Goal: Use online tool/utility: Utilize a website feature to perform a specific function

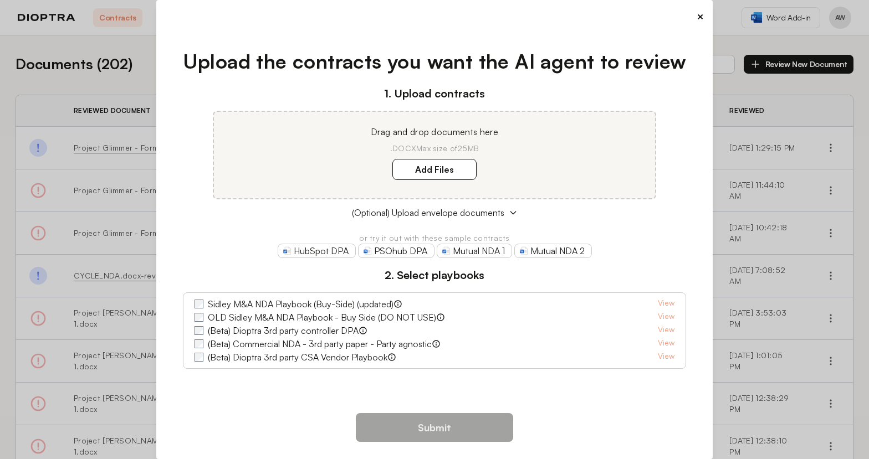
click at [697, 20] on button "×" at bounding box center [699, 17] width 7 height 16
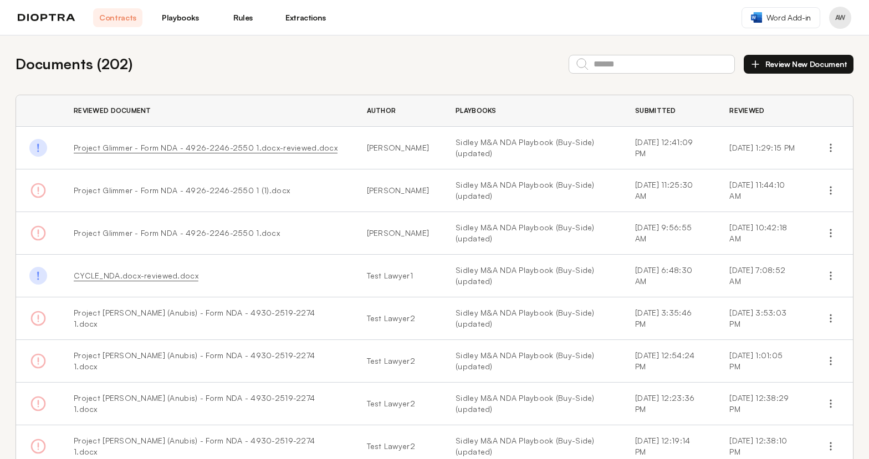
click at [243, 16] on link "Rules" at bounding box center [242, 17] width 49 height 19
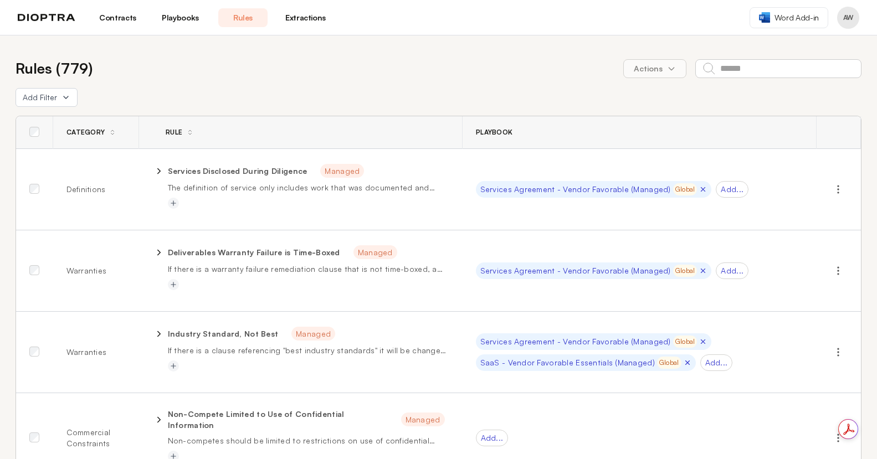
click at [173, 16] on link "Playbooks" at bounding box center [180, 17] width 49 height 19
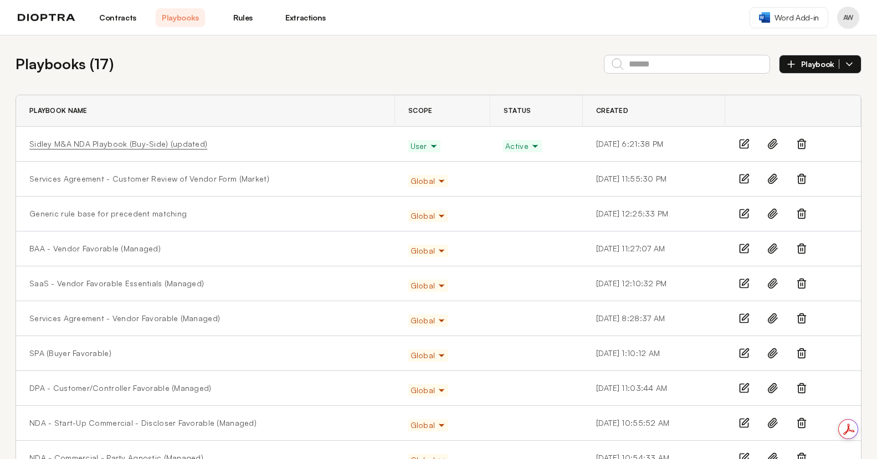
click at [104, 142] on link "Sidley M&A NDA Playbook (Buy-Side) (updated)" at bounding box center [118, 144] width 178 height 11
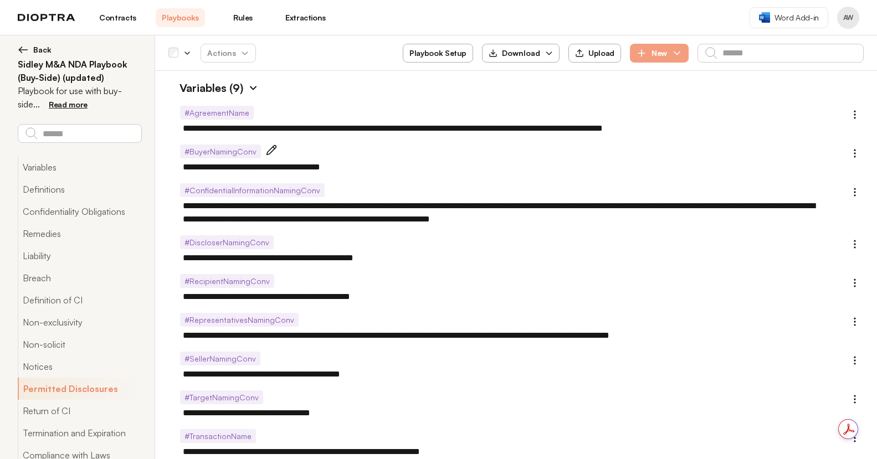
scroll to position [1670, 0]
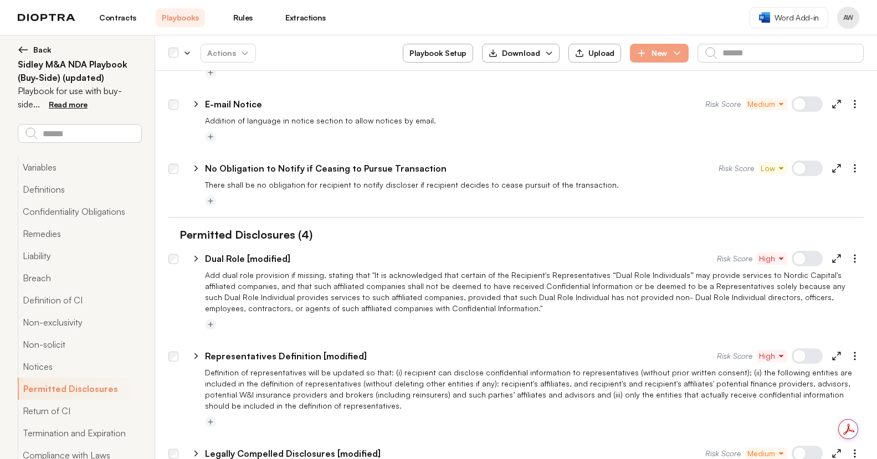
click at [838, 255] on polyline at bounding box center [839, 256] width 3 height 3
type textarea "*"
select select "******"
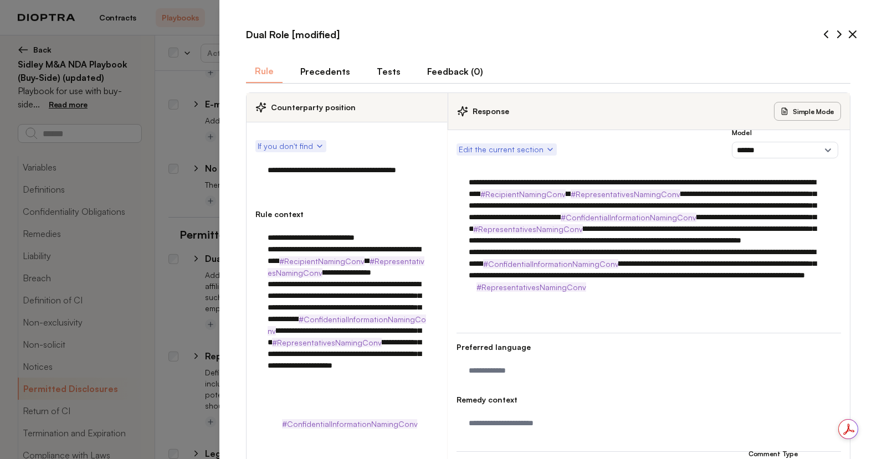
click at [389, 71] on button "Tests" at bounding box center [389, 71] width 42 height 23
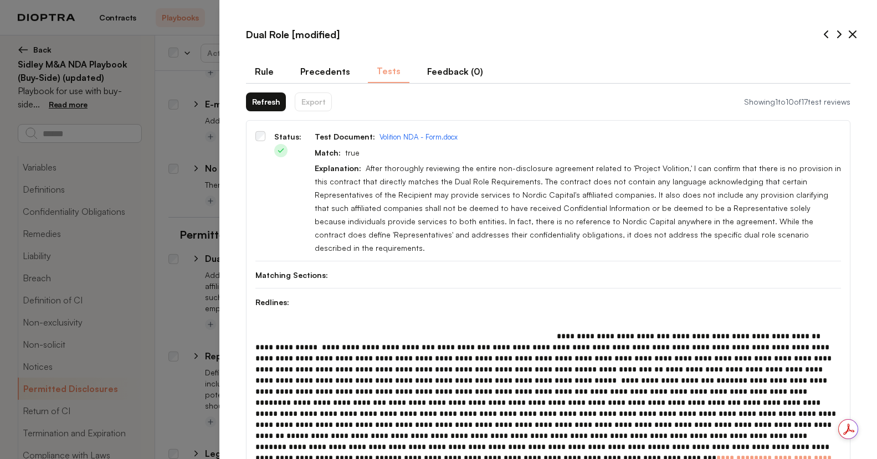
click at [263, 69] on button "Rule" at bounding box center [264, 71] width 37 height 23
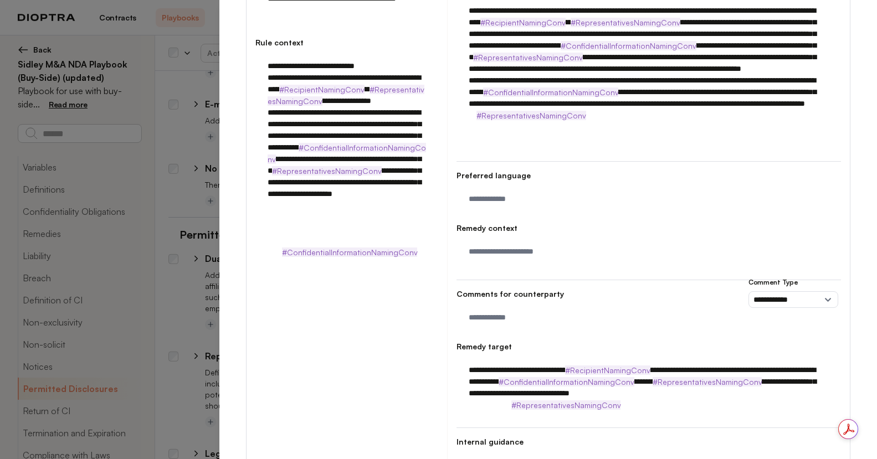
scroll to position [250, 0]
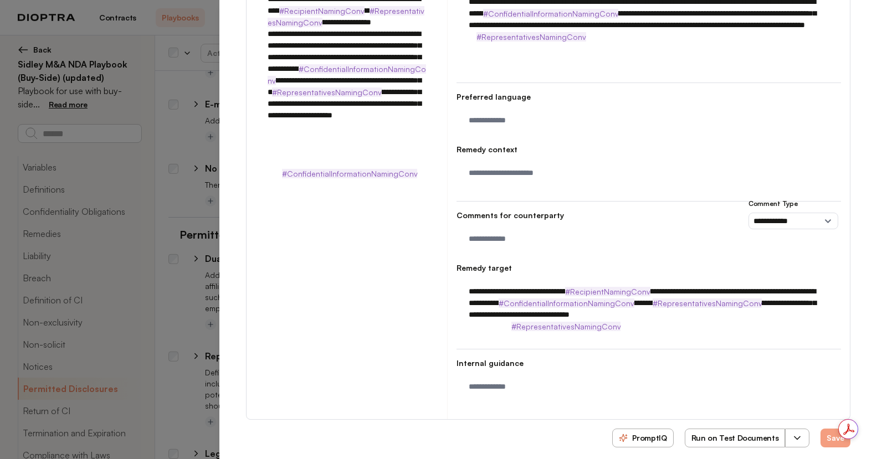
click at [792, 433] on icon "button" at bounding box center [797, 438] width 11 height 11
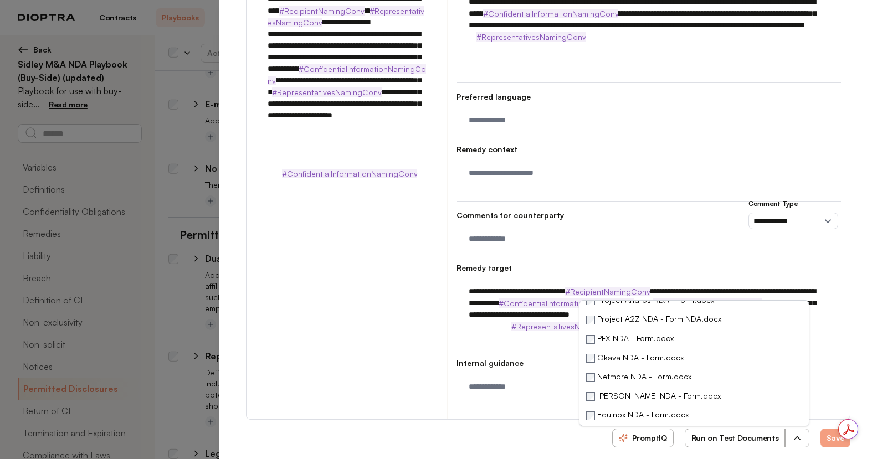
scroll to position [254, 0]
click at [809, 429] on div "PromptIQ Run on Test Documents Select All Project Glimmer - Form NDA - 4926-224…" at bounding box center [731, 441] width 238 height 24
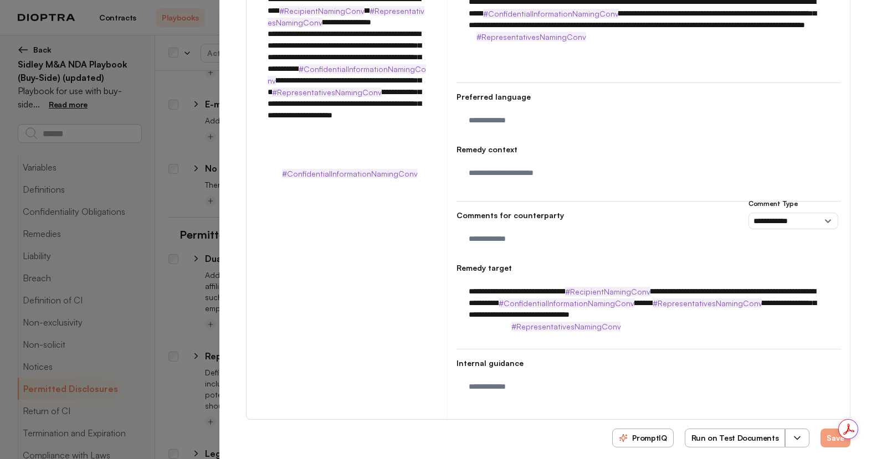
drag, startPoint x: 779, startPoint y: 428, endPoint x: 785, endPoint y: 429, distance: 6.2
click at [785, 429] on button "button" at bounding box center [797, 438] width 24 height 19
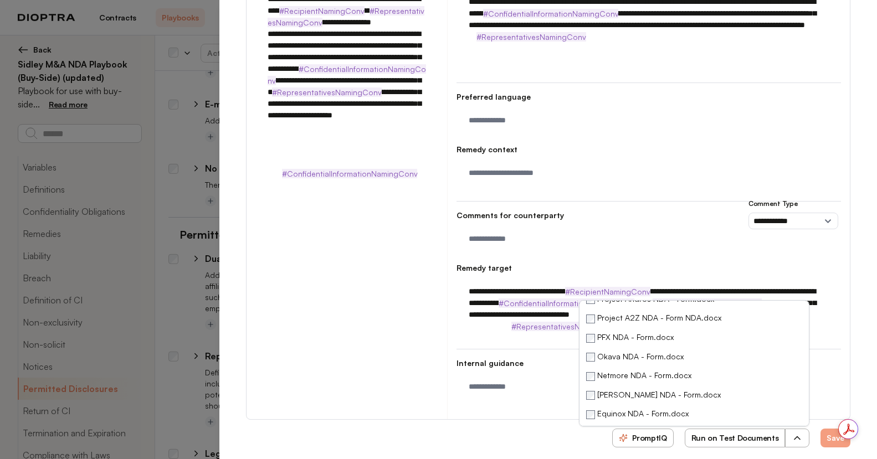
click at [744, 429] on button "Run on Test Documents" at bounding box center [735, 438] width 101 height 19
click at [367, 346] on div "**********" at bounding box center [347, 152] width 201 height 534
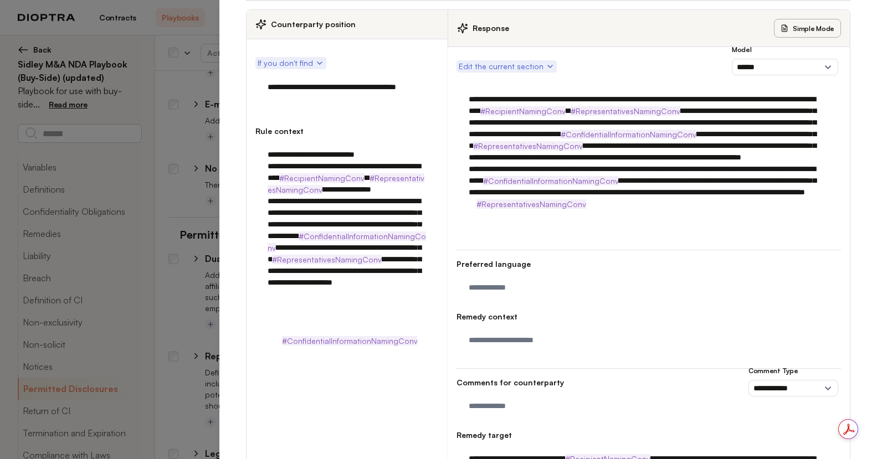
scroll to position [0, 0]
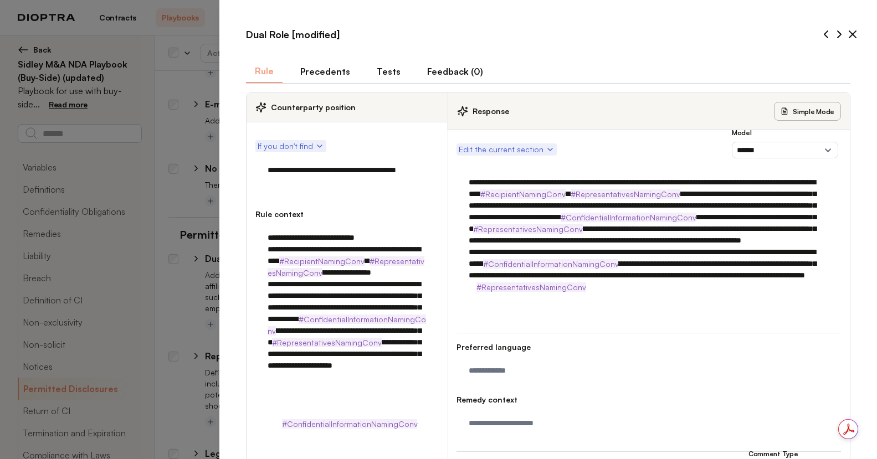
click at [386, 70] on button "Tests" at bounding box center [389, 71] width 42 height 23
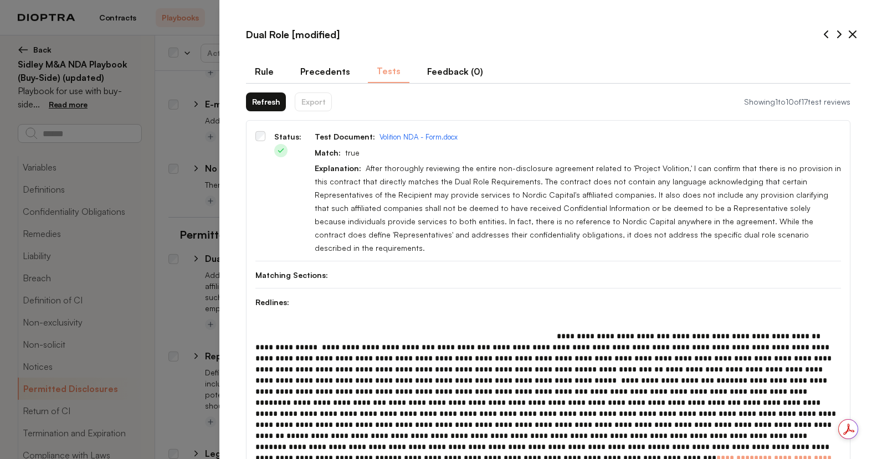
drag, startPoint x: 255, startPoint y: 71, endPoint x: 273, endPoint y: 105, distance: 38.4
click at [273, 105] on button "Refresh" at bounding box center [266, 102] width 40 height 19
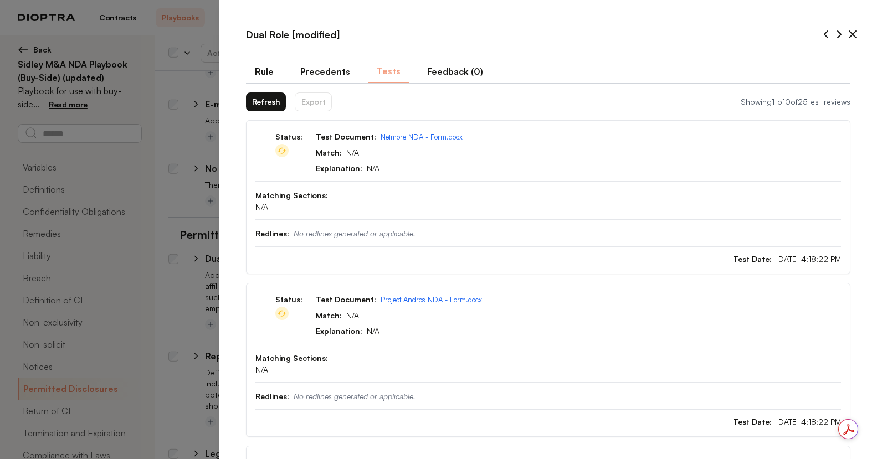
click at [849, 34] on icon at bounding box center [852, 34] width 7 height 7
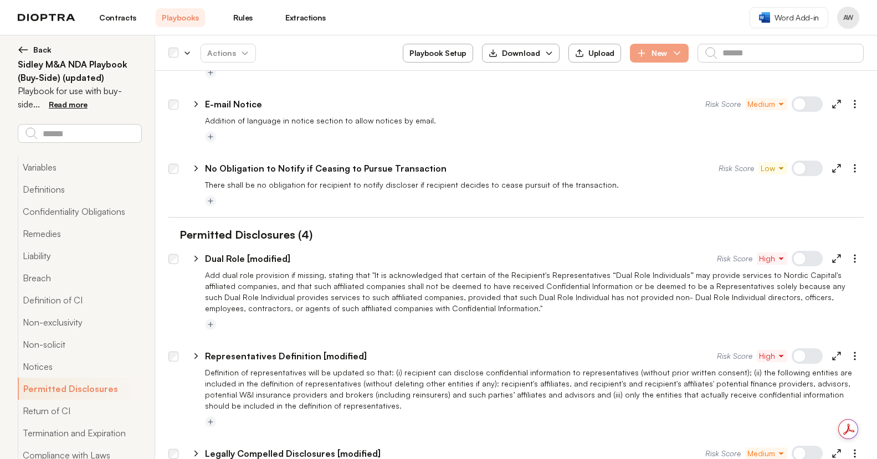
click at [832, 99] on icon at bounding box center [837, 104] width 10 height 10
type textarea "*"
select select "******"
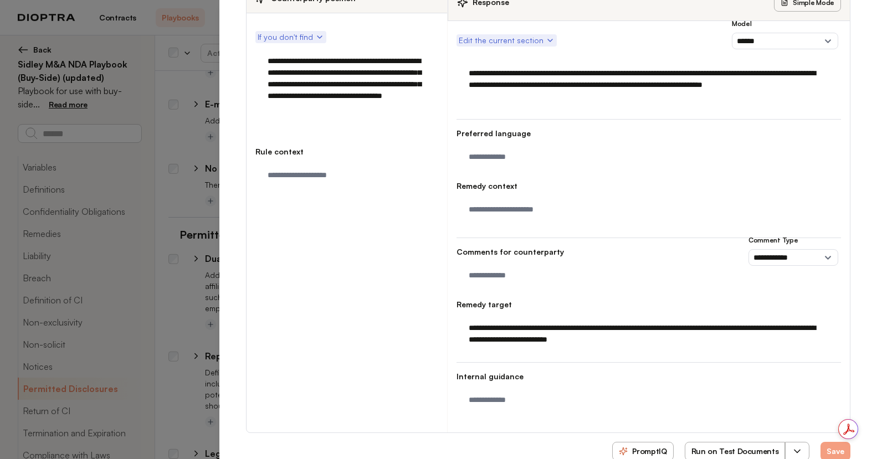
scroll to position [122, 0]
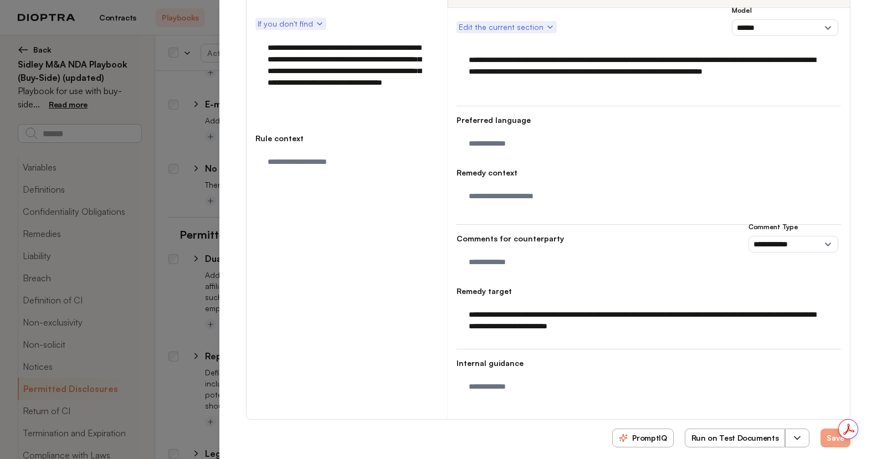
click at [792, 433] on icon "button" at bounding box center [797, 438] width 11 height 11
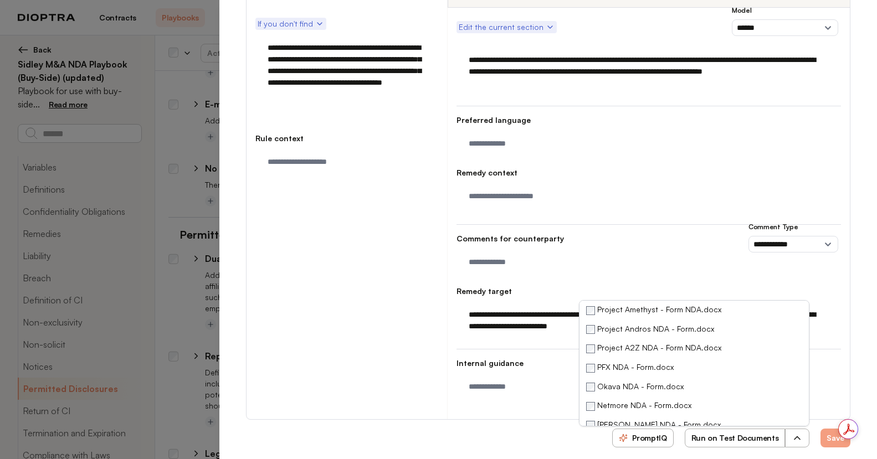
scroll to position [254, 0]
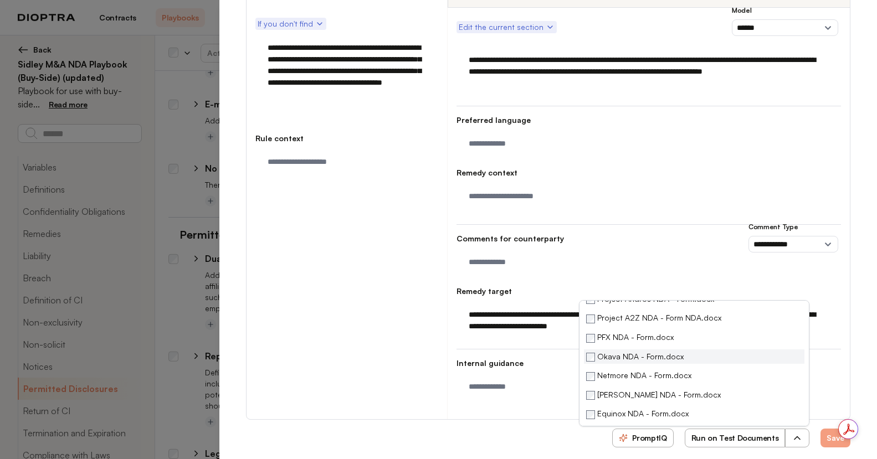
click at [586, 352] on label "Okava NDA - Form.docx" at bounding box center [635, 357] width 98 height 11
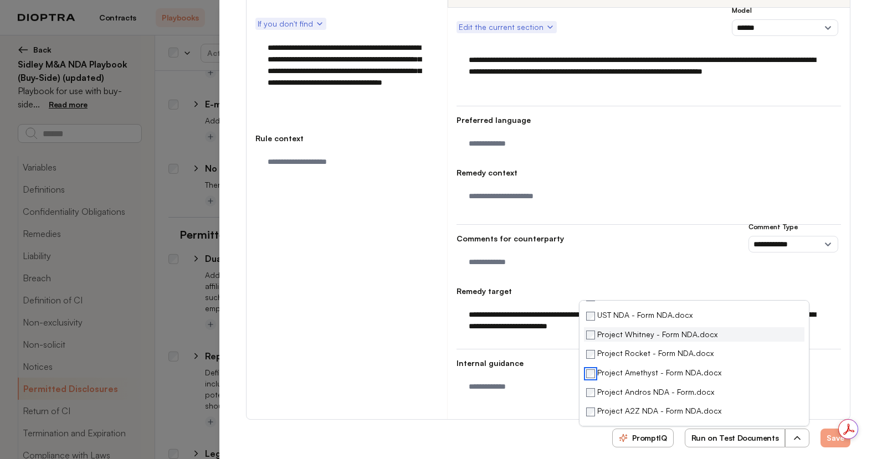
scroll to position [158, 0]
click at [732, 429] on button "Run on Test Documents" at bounding box center [735, 438] width 101 height 19
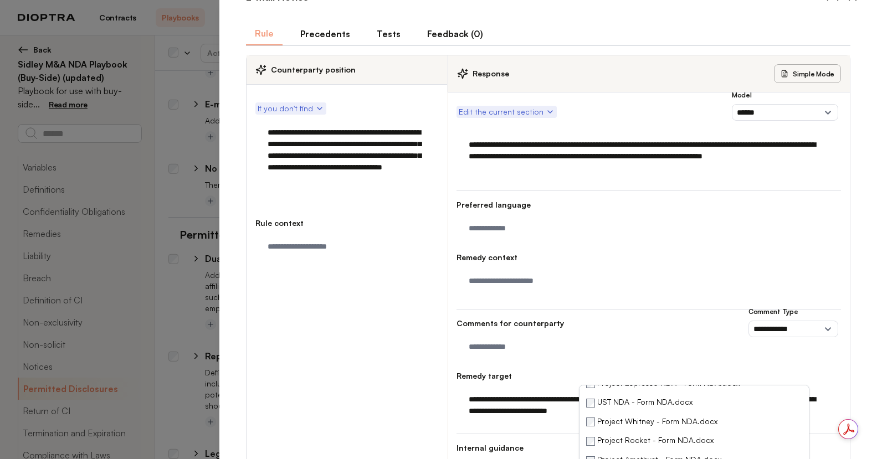
scroll to position [0, 0]
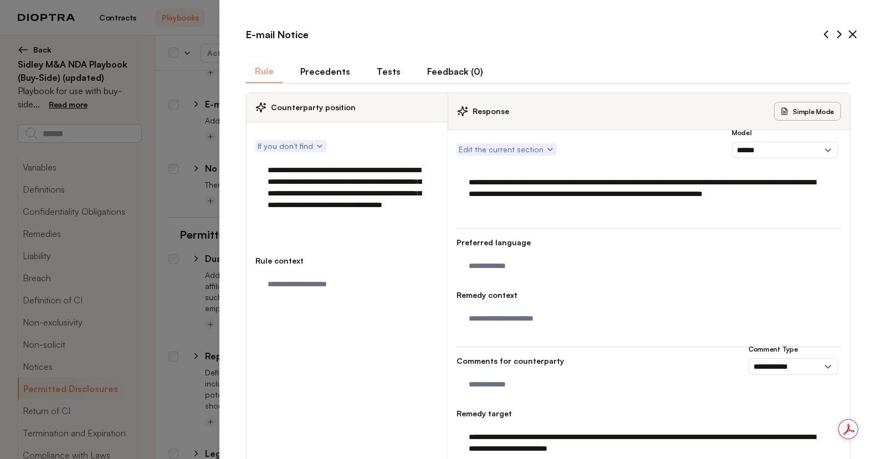
click at [850, 33] on icon at bounding box center [852, 34] width 13 height 13
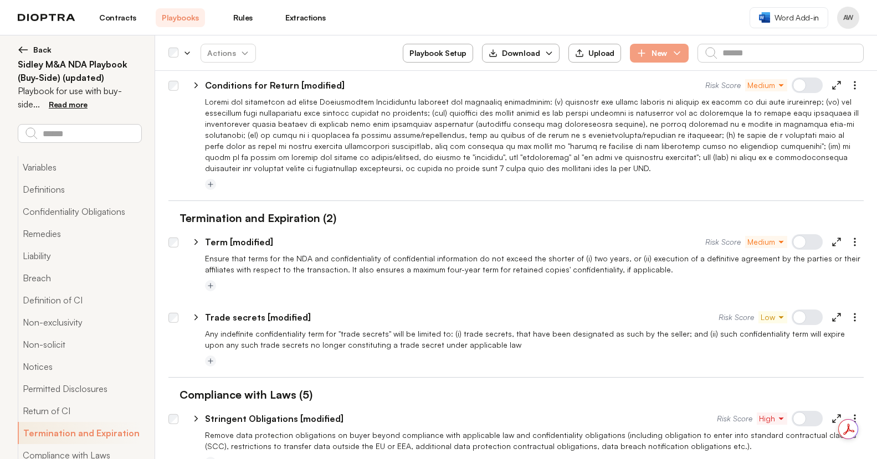
scroll to position [2987, 0]
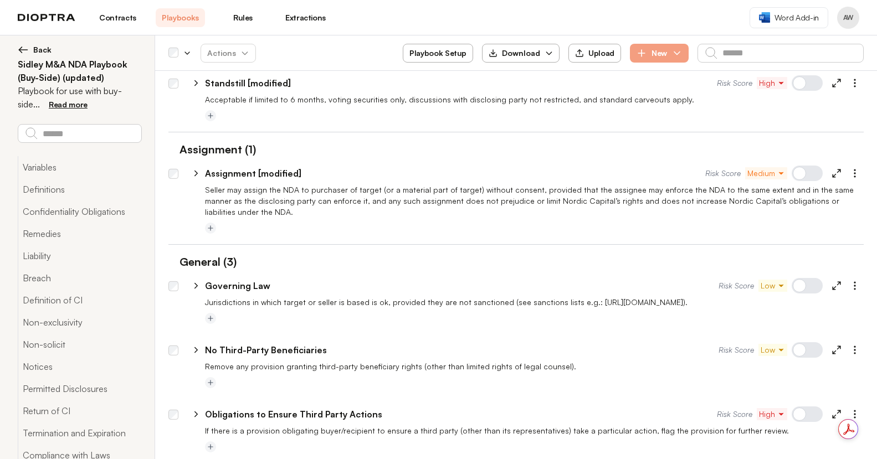
click at [832, 409] on icon at bounding box center [837, 414] width 10 height 10
type textarea "*"
select select "******"
select select "*******"
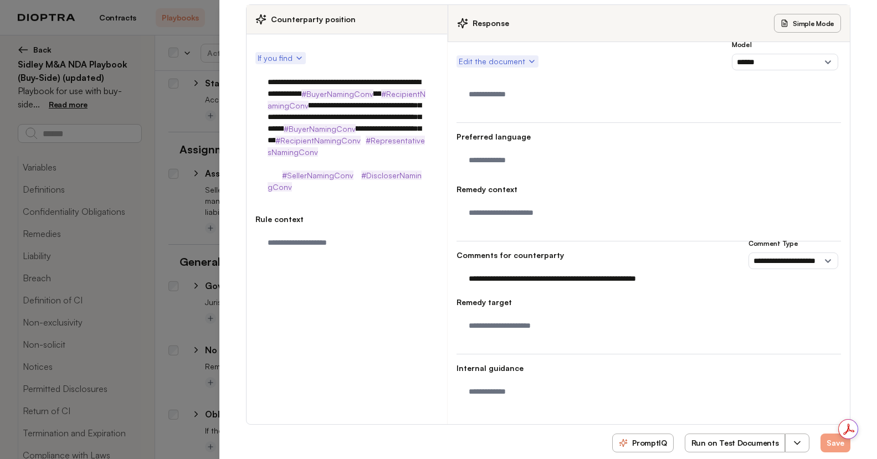
scroll to position [105, 0]
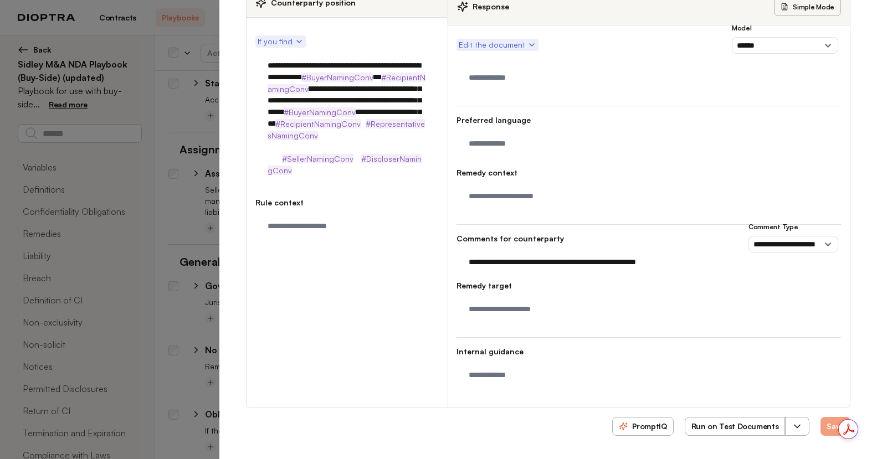
click at [792, 424] on icon "button" at bounding box center [797, 426] width 11 height 11
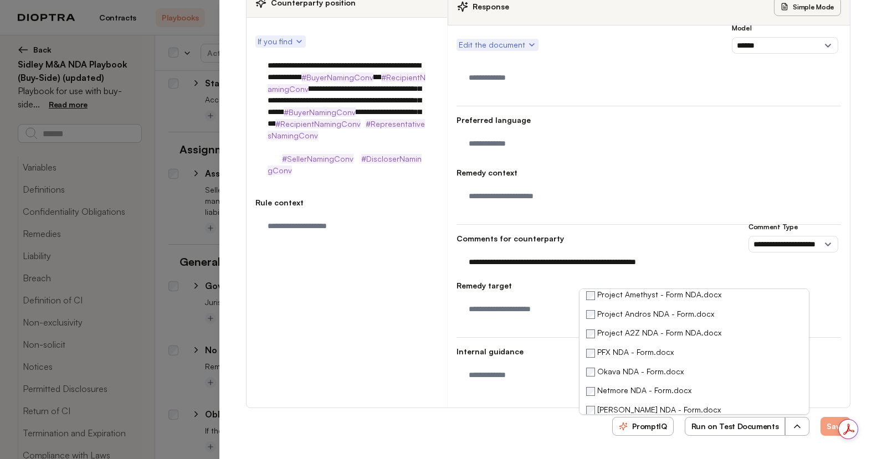
scroll to position [254, 0]
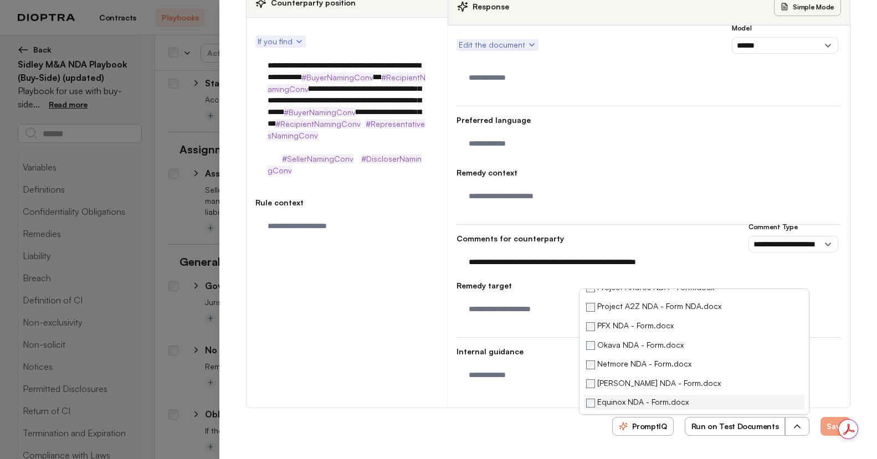
click at [589, 404] on label "Equinox NDA - Form.docx" at bounding box center [637, 402] width 102 height 11
click at [588, 340] on label "Okava NDA - Form.docx" at bounding box center [635, 345] width 98 height 11
click at [585, 319] on li "PFX NDA - Form.docx" at bounding box center [694, 326] width 221 height 15
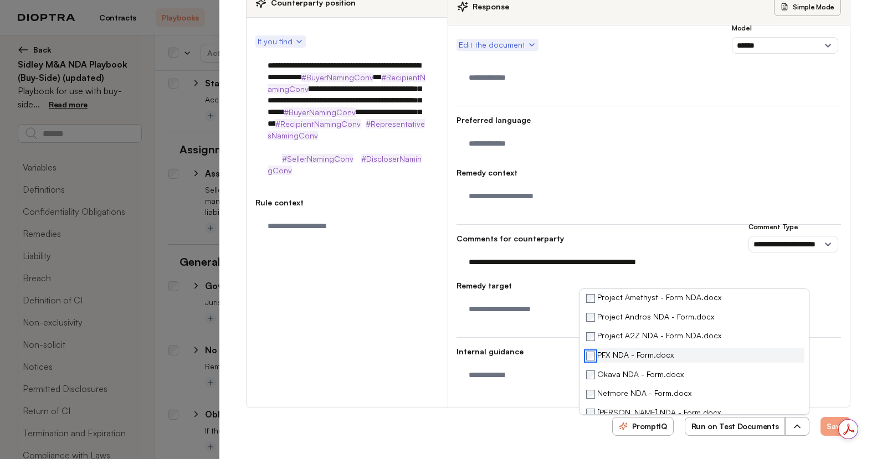
scroll to position [222, 0]
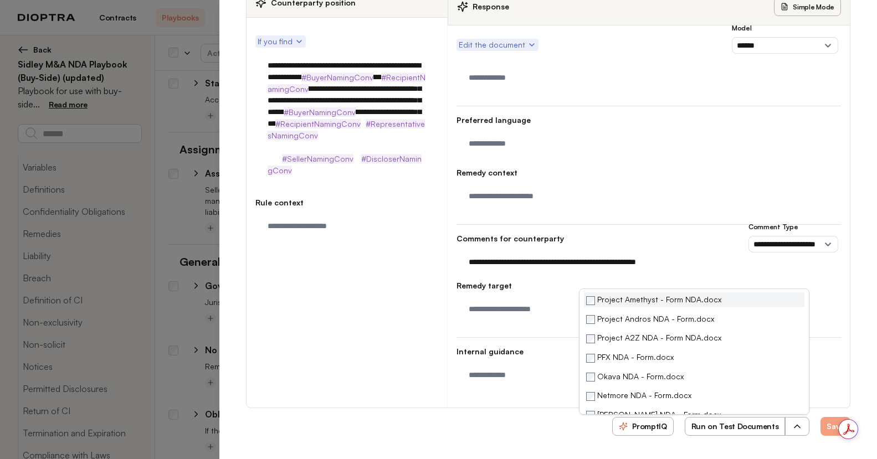
click at [584, 306] on li "Project Amethyst - Form NDA.docx" at bounding box center [694, 300] width 221 height 15
drag, startPoint x: 589, startPoint y: 301, endPoint x: 607, endPoint y: 303, distance: 17.3
click at [589, 301] on label "Project Amethyst - Form NDA.docx" at bounding box center [653, 300] width 135 height 11
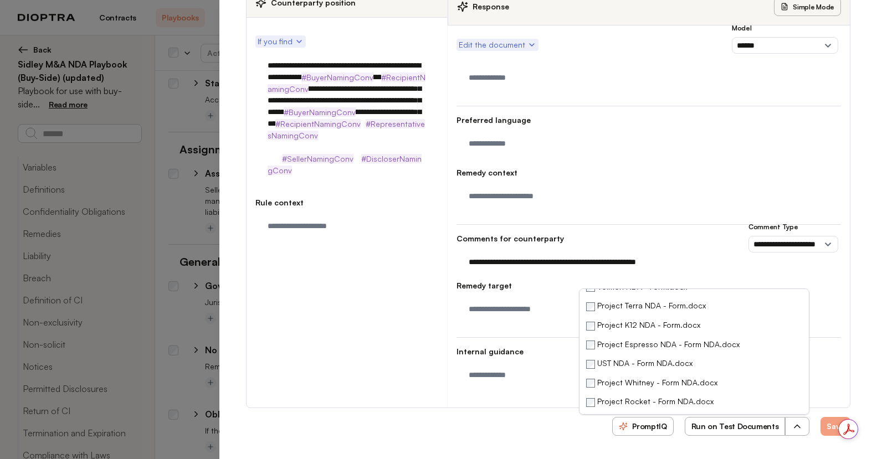
scroll to position [160, 0]
click at [743, 429] on button "Run on Test Documents" at bounding box center [735, 426] width 101 height 19
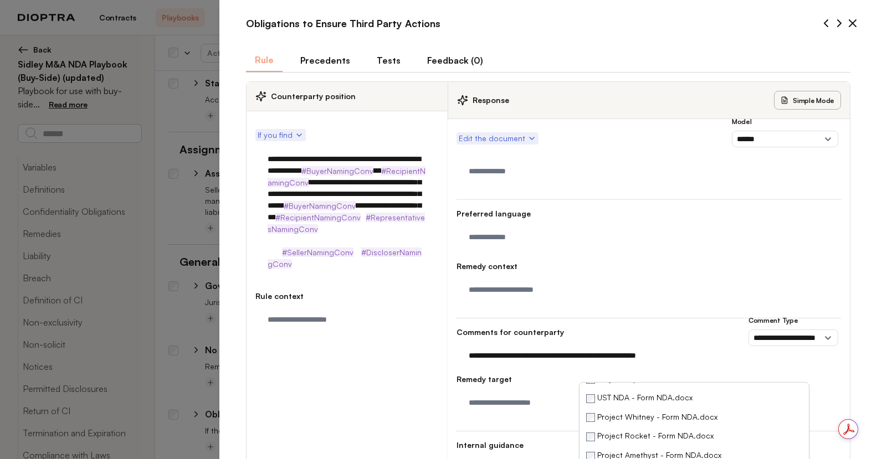
scroll to position [0, 0]
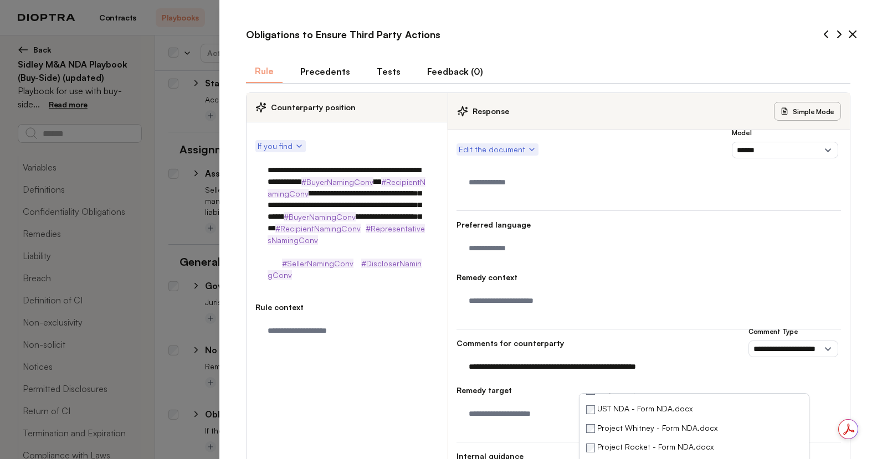
click at [383, 73] on button "Tests" at bounding box center [389, 71] width 42 height 23
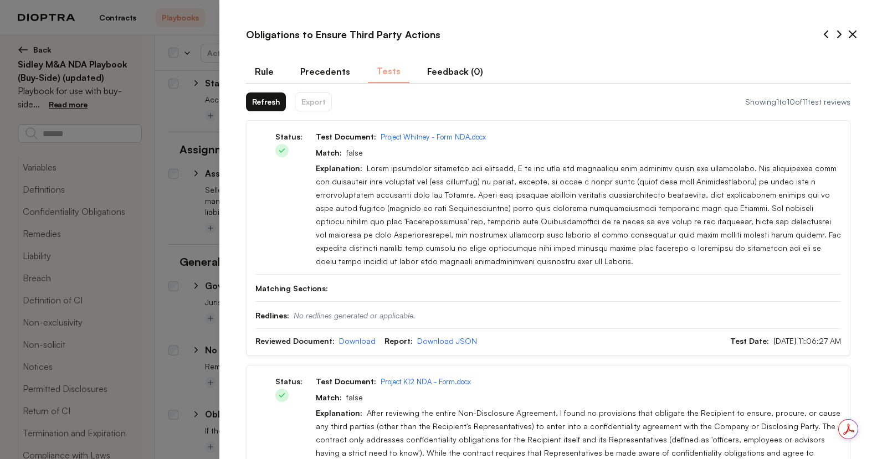
click at [259, 98] on button "Refresh" at bounding box center [266, 102] width 40 height 19
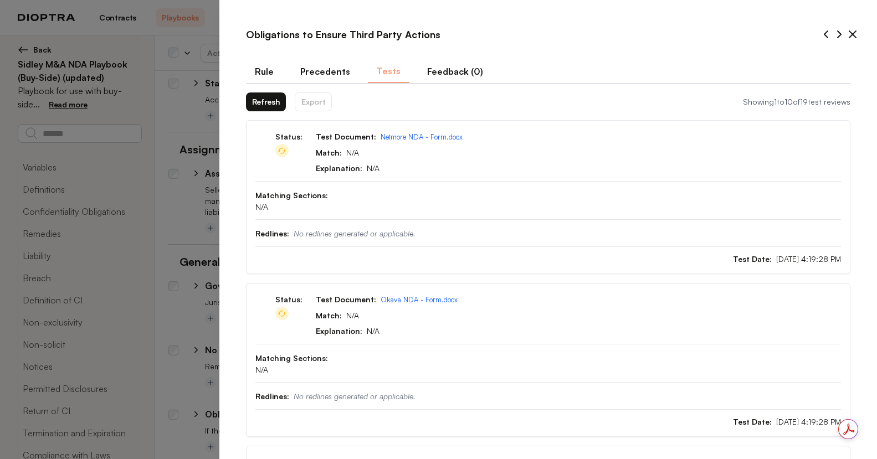
click at [846, 37] on icon at bounding box center [852, 34] width 13 height 13
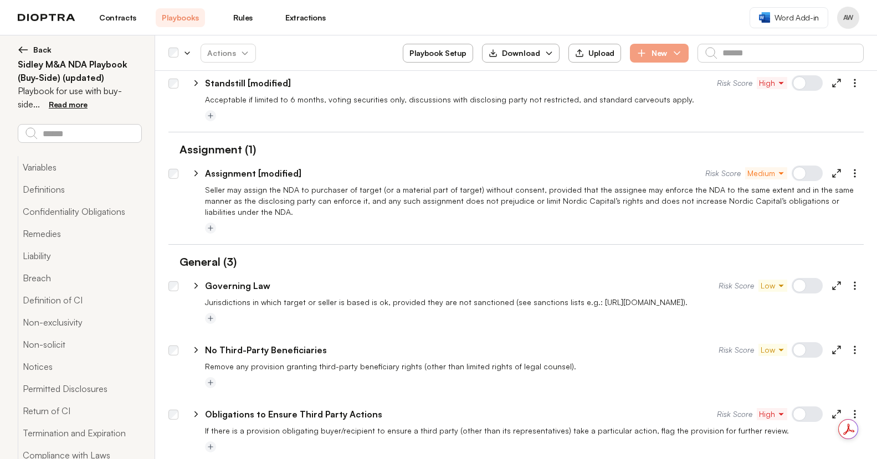
click at [574, 127] on div "**********" at bounding box center [515, 96] width 695 height 90
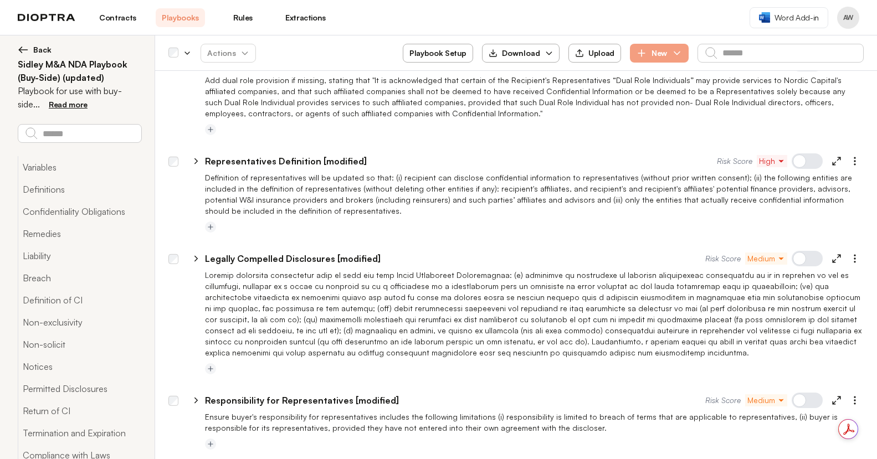
click at [838, 255] on line at bounding box center [839, 256] width 3 height 3
type textarea "*"
select select "*****"
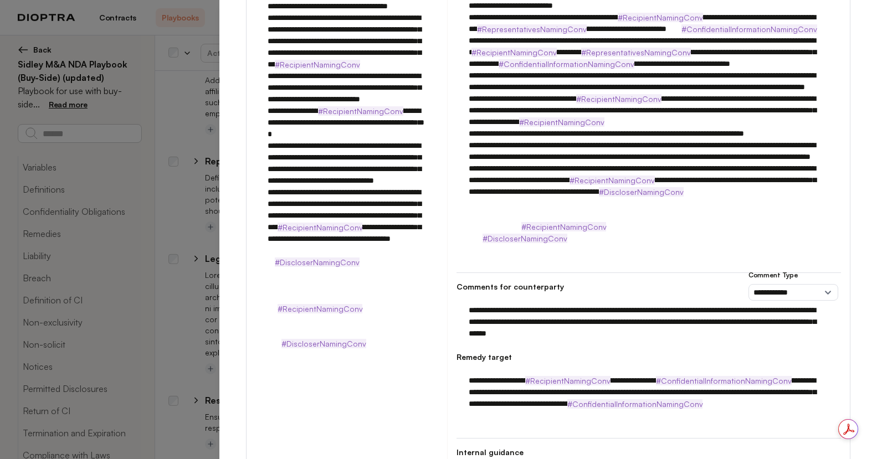
scroll to position [402, 0]
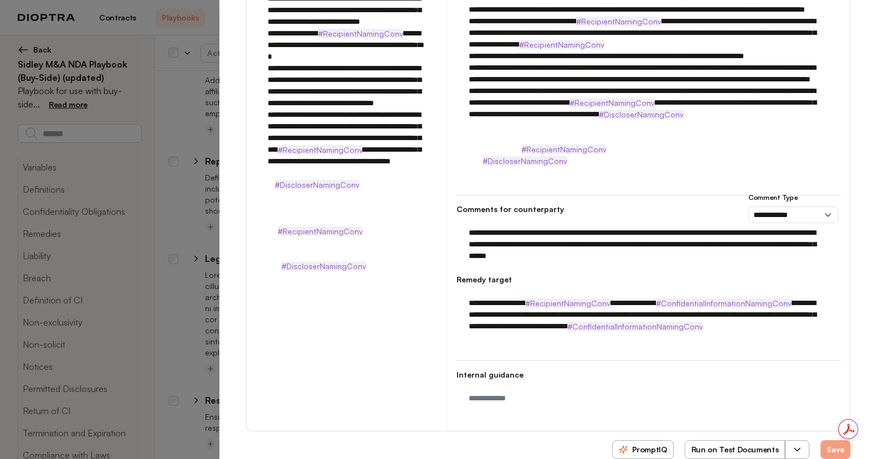
click at [792, 444] on icon "button" at bounding box center [797, 449] width 11 height 11
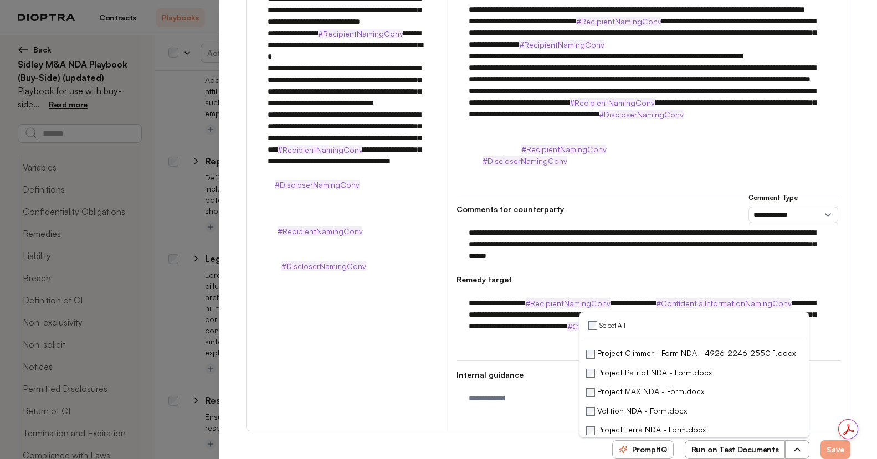
click at [795, 444] on icon "button" at bounding box center [797, 449] width 11 height 11
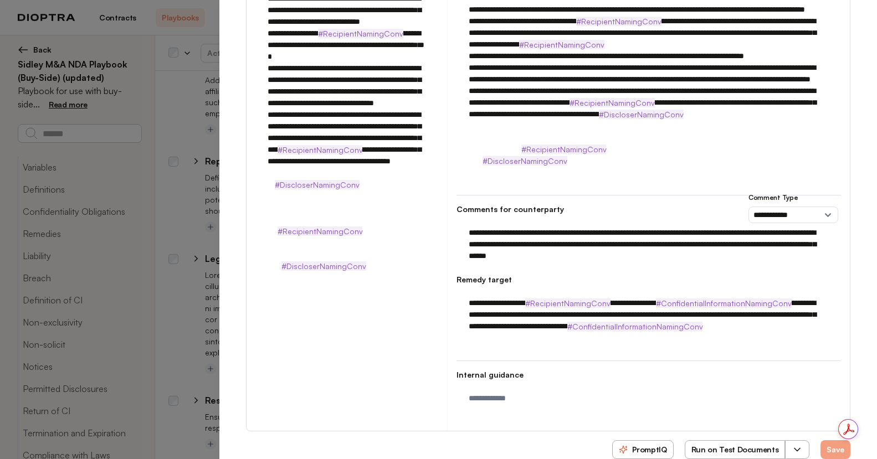
click at [795, 444] on icon "button" at bounding box center [797, 449] width 11 height 11
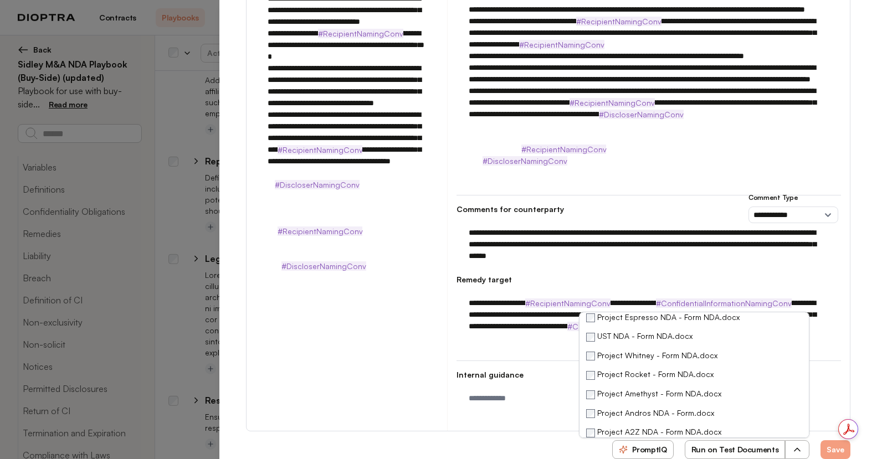
scroll to position [254, 0]
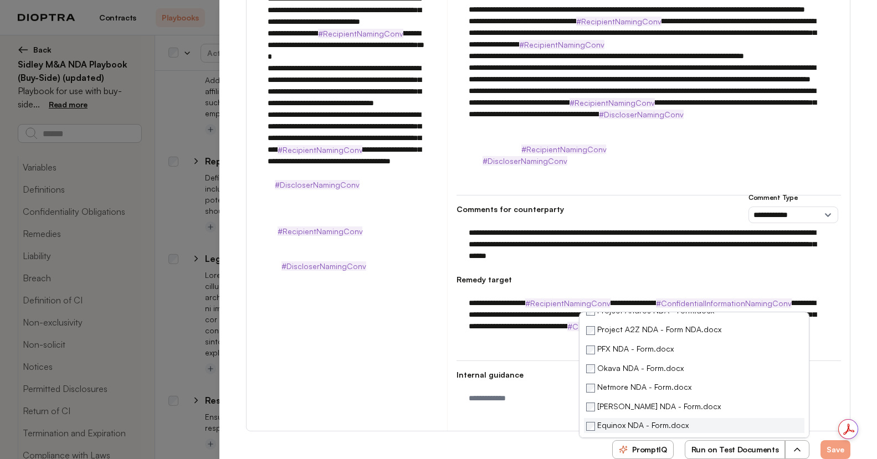
click at [589, 421] on label "Equinox NDA - Form.docx" at bounding box center [637, 426] width 102 height 11
click at [589, 325] on label "Project A2Z NDA - Form NDA.docx" at bounding box center [653, 330] width 135 height 11
click at [588, 304] on li "Project Andros NDA - Form.docx" at bounding box center [694, 311] width 221 height 15
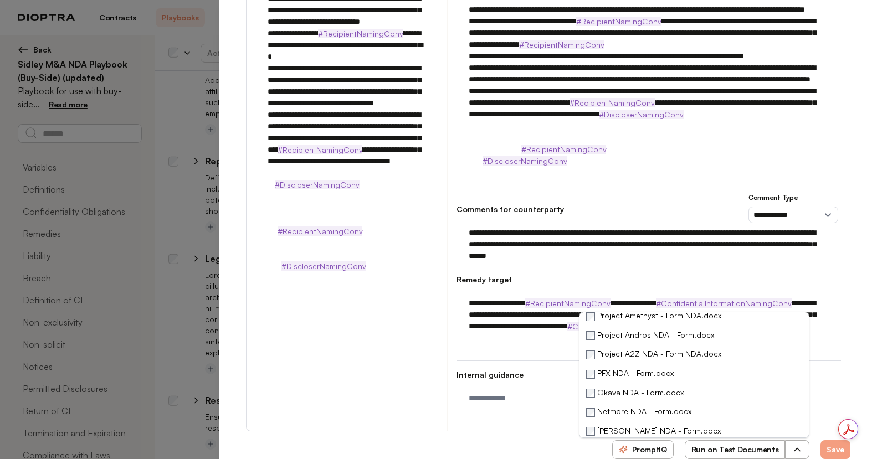
scroll to position [228, 0]
click at [585, 329] on li "Project Andros NDA - Form.docx" at bounding box center [694, 336] width 221 height 15
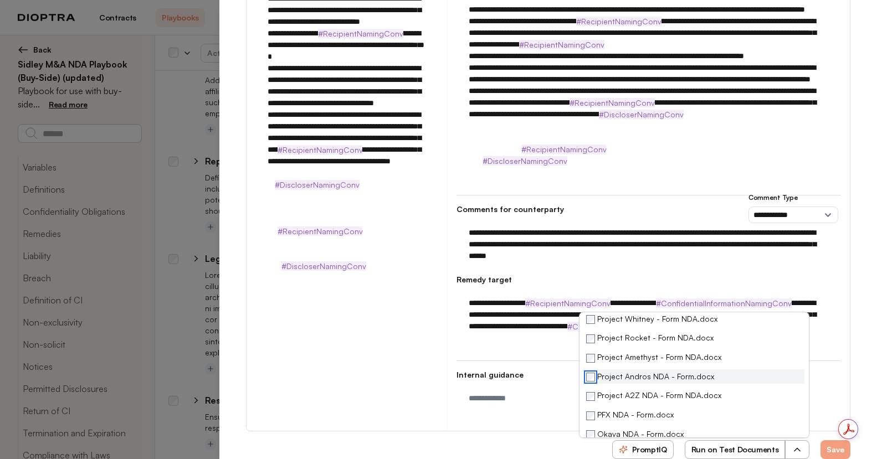
scroll to position [169, 0]
click at [579, 342] on ul "Select All Project Glimmer - Form NDA - 4926-2246-2550 1.docx Project Patriot N…" at bounding box center [694, 375] width 230 height 126
click at [701, 440] on button "Run on Test Documents" at bounding box center [735, 449] width 101 height 19
drag, startPoint x: 535, startPoint y: 440, endPoint x: 527, endPoint y: 440, distance: 7.8
click at [535, 440] on div "PromptIQ Run on Test Documents Select All Project Glimmer - Form NDA - 4926-224…" at bounding box center [548, 452] width 604 height 24
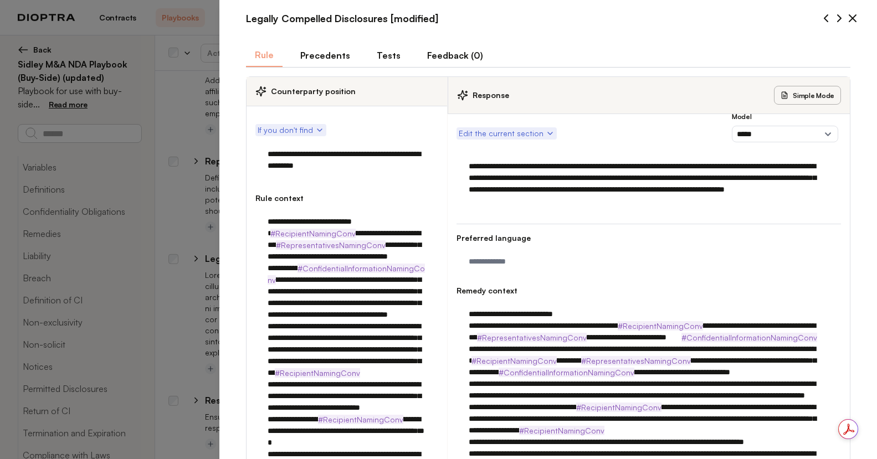
scroll to position [0, 0]
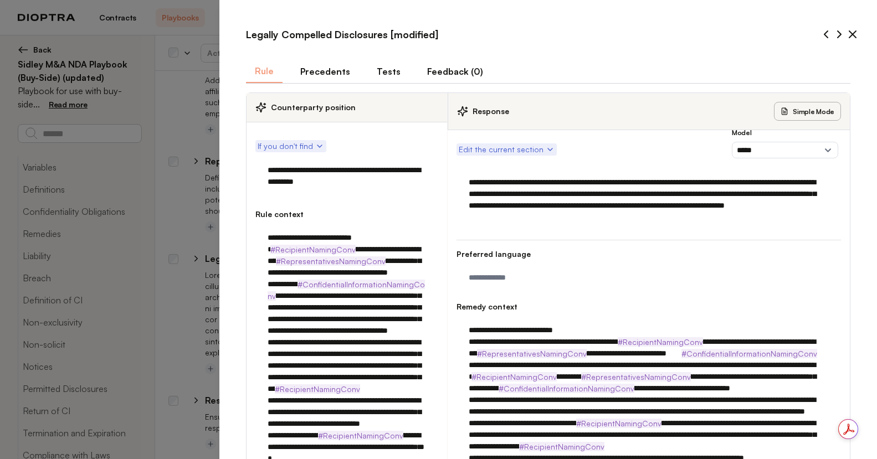
click at [384, 71] on button "Tests" at bounding box center [389, 71] width 42 height 23
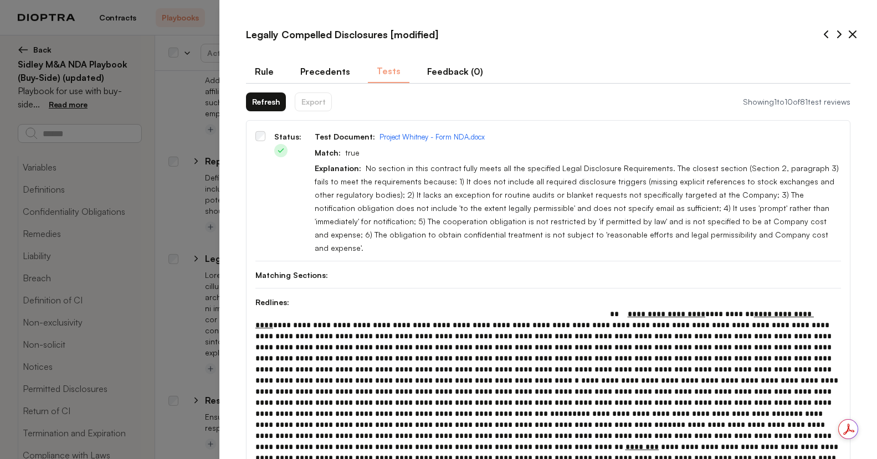
click at [257, 100] on button "Refresh" at bounding box center [266, 102] width 40 height 19
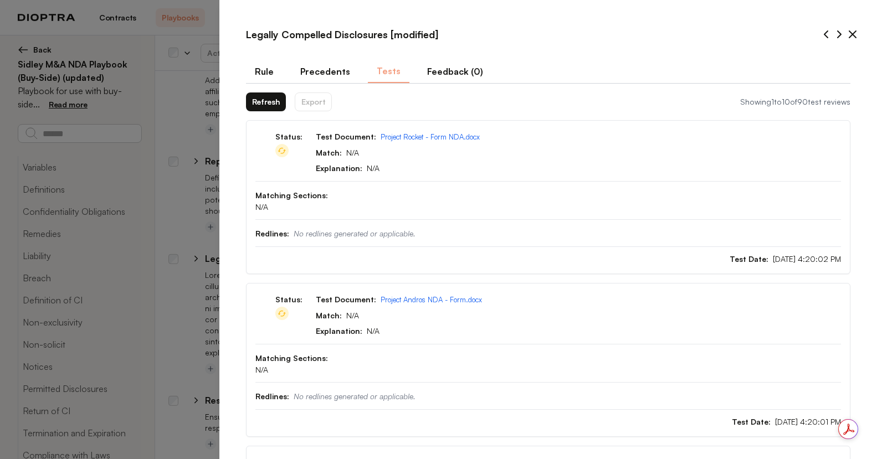
click at [849, 37] on icon at bounding box center [852, 34] width 7 height 7
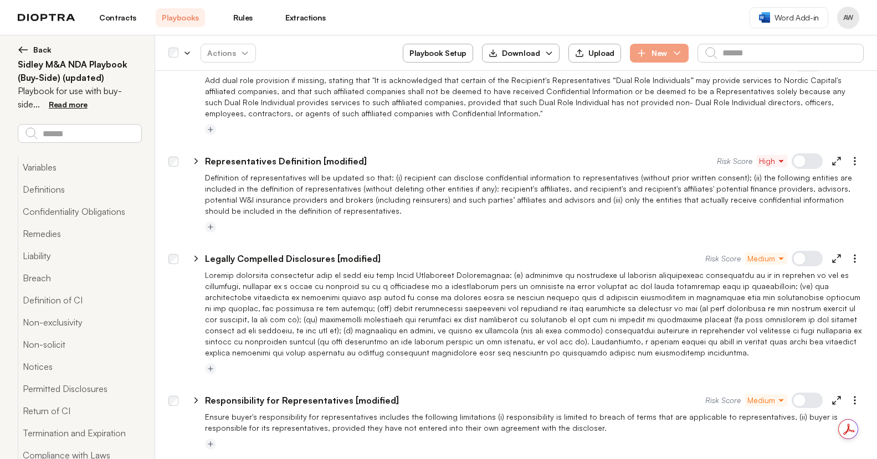
click at [576, 234] on div at bounding box center [515, 238] width 695 height 9
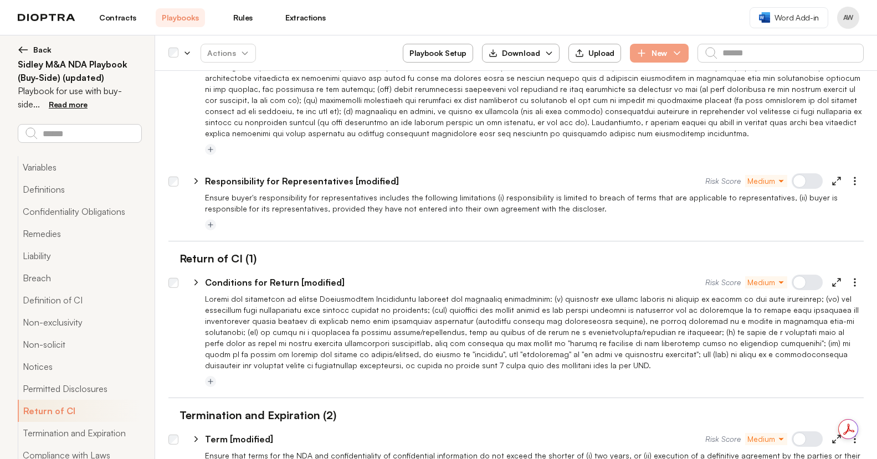
click at [832, 278] on icon at bounding box center [837, 283] width 10 height 10
type textarea "*"
select select "**********"
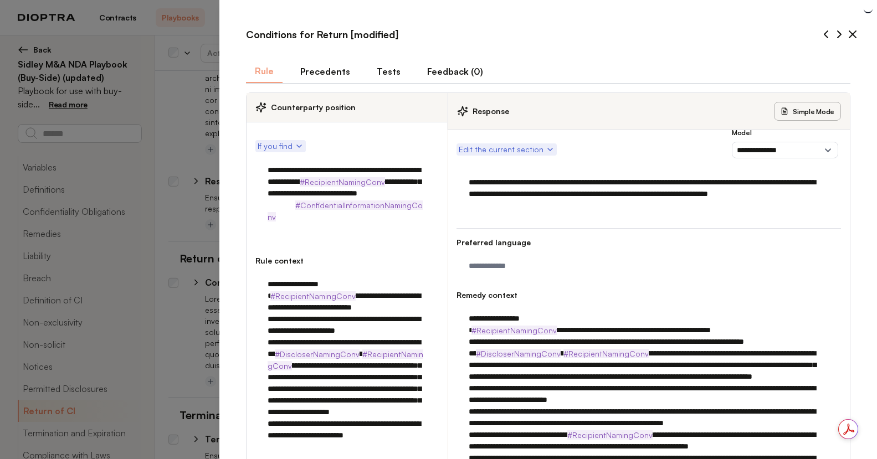
type textarea "*"
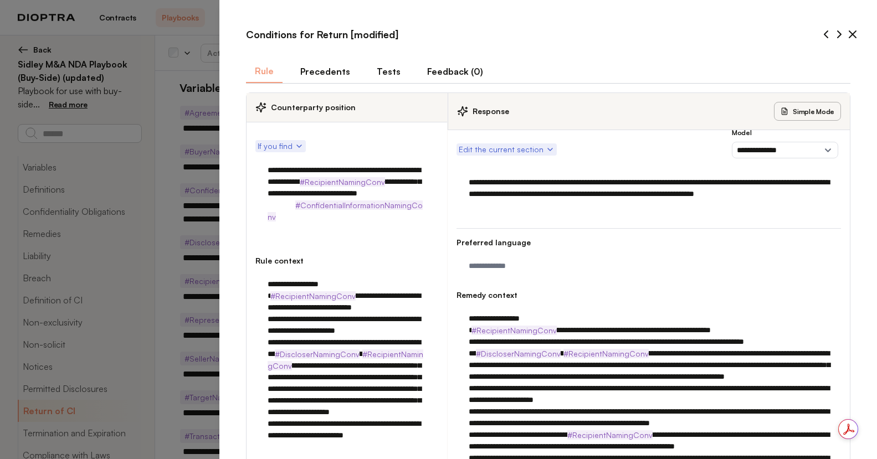
select select "**********"
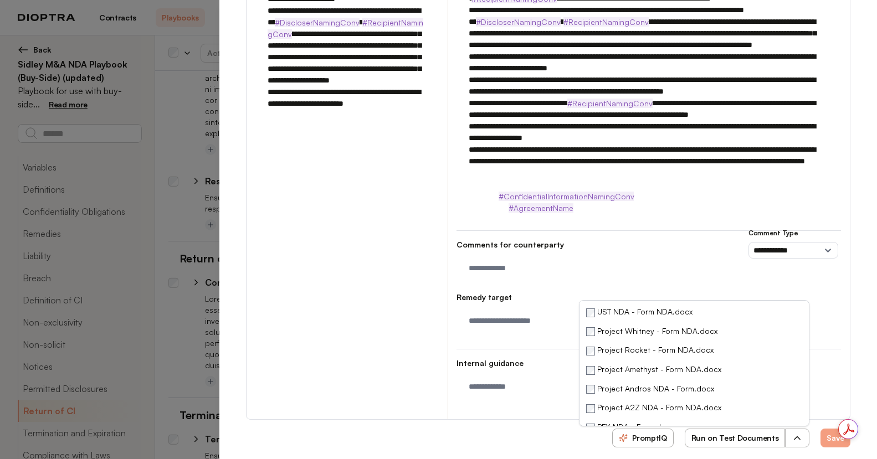
click at [755, 429] on button "Run on Test Documents" at bounding box center [735, 438] width 101 height 19
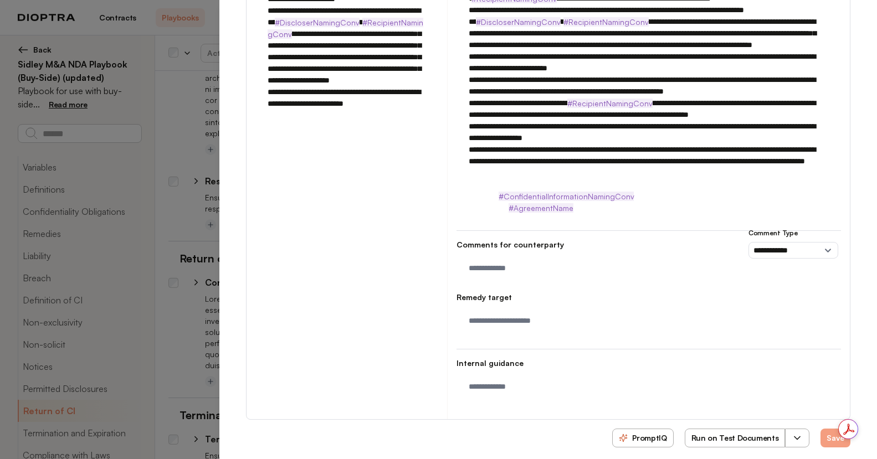
click at [328, 238] on div "**********" at bounding box center [347, 112] width 201 height 616
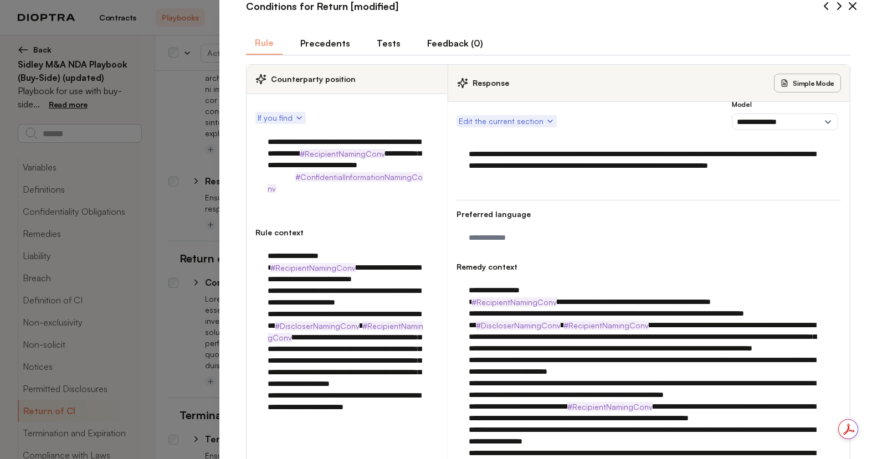
scroll to position [0, 0]
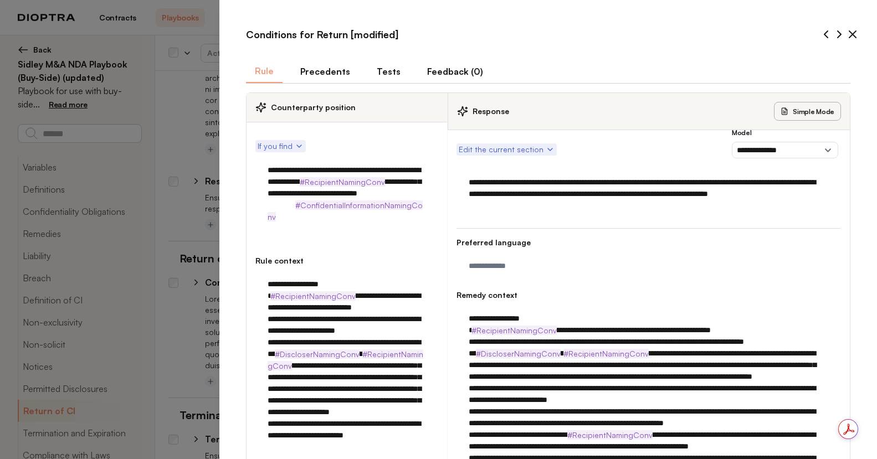
click at [849, 33] on icon at bounding box center [852, 34] width 7 height 7
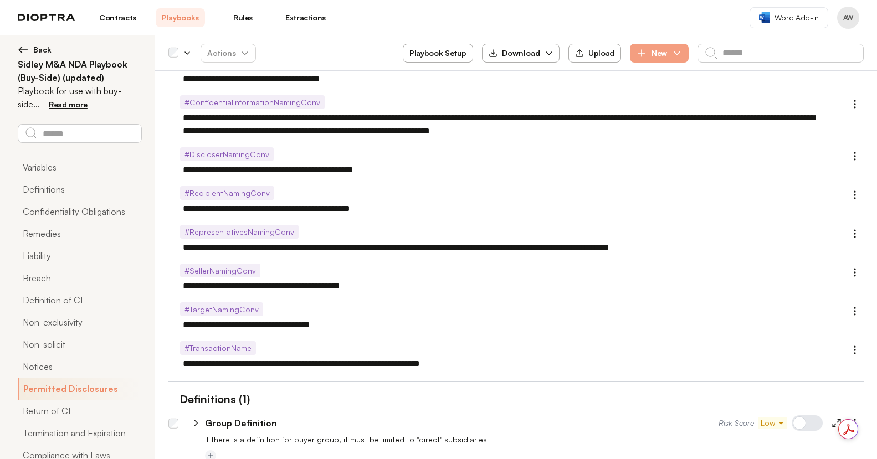
scroll to position [1670, 0]
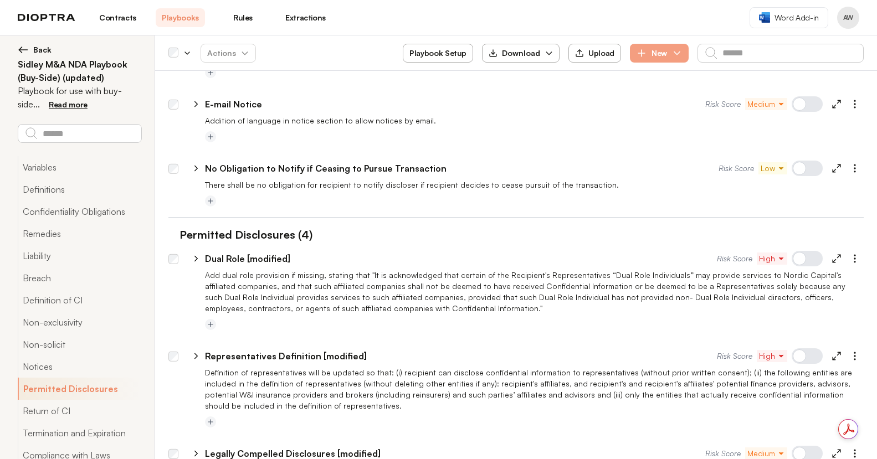
click at [832, 254] on icon at bounding box center [837, 259] width 10 height 10
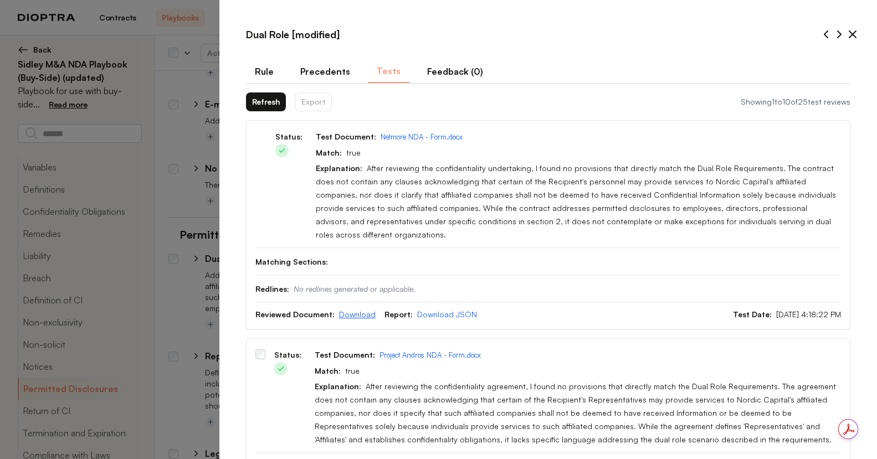
click at [357, 310] on link "Download" at bounding box center [357, 314] width 37 height 9
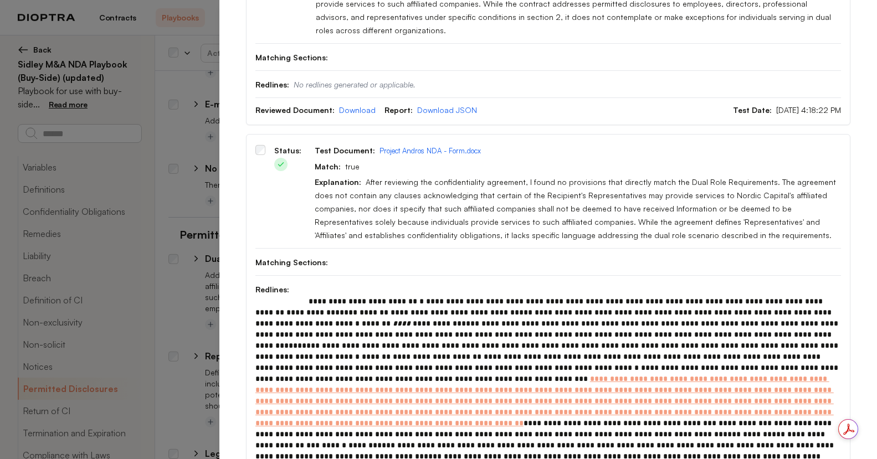
scroll to position [205, 0]
click at [431, 105] on link "Download JSON" at bounding box center [447, 109] width 60 height 9
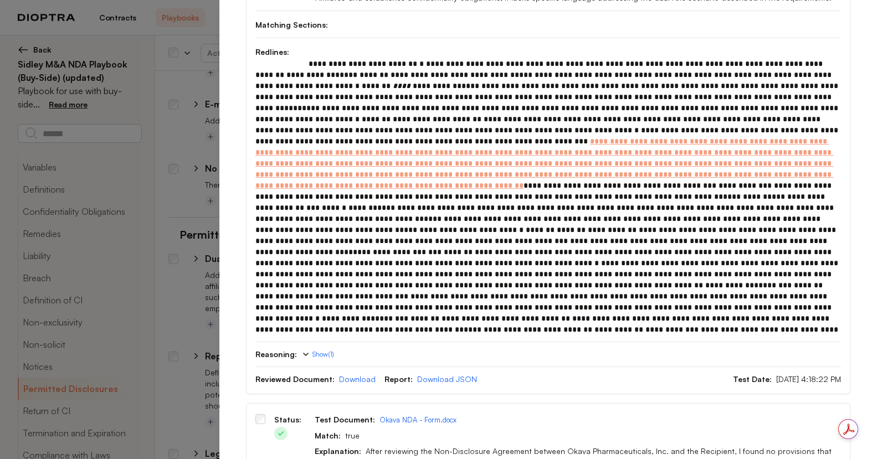
scroll to position [453, 0]
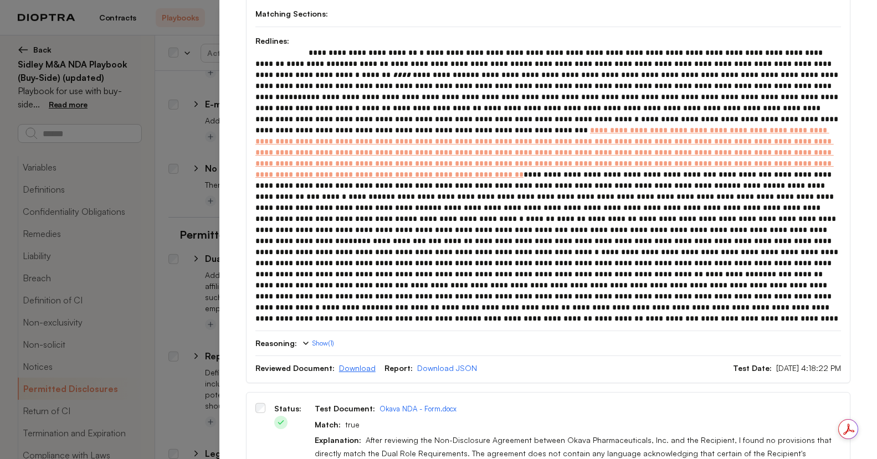
click at [351, 363] on link "Download" at bounding box center [357, 367] width 37 height 9
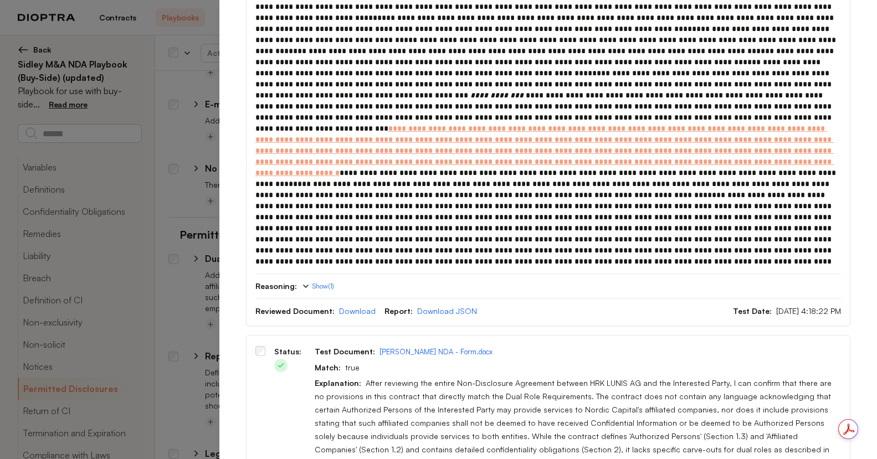
scroll to position [1027, 0]
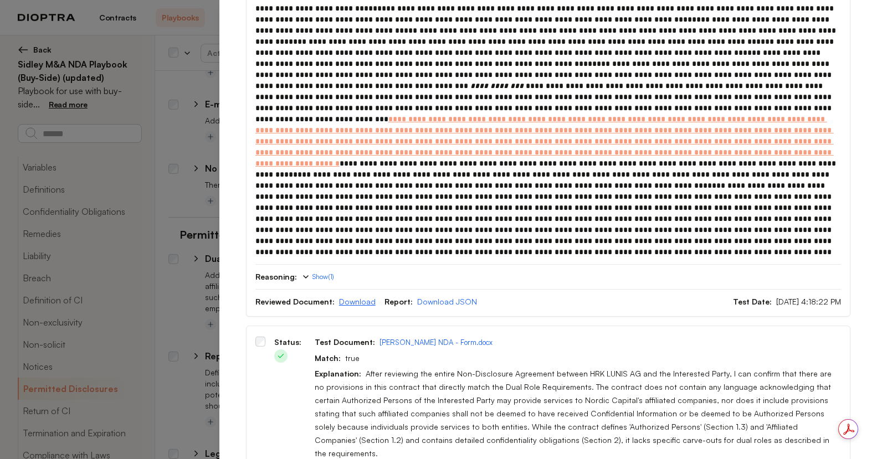
click at [347, 297] on link "Download" at bounding box center [357, 301] width 37 height 9
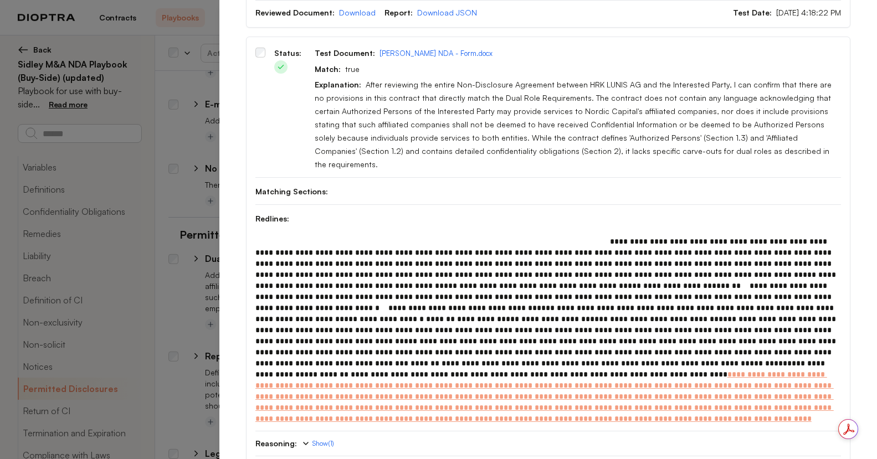
scroll to position [1317, 0]
click at [358, 459] on link "Download" at bounding box center [357, 467] width 37 height 9
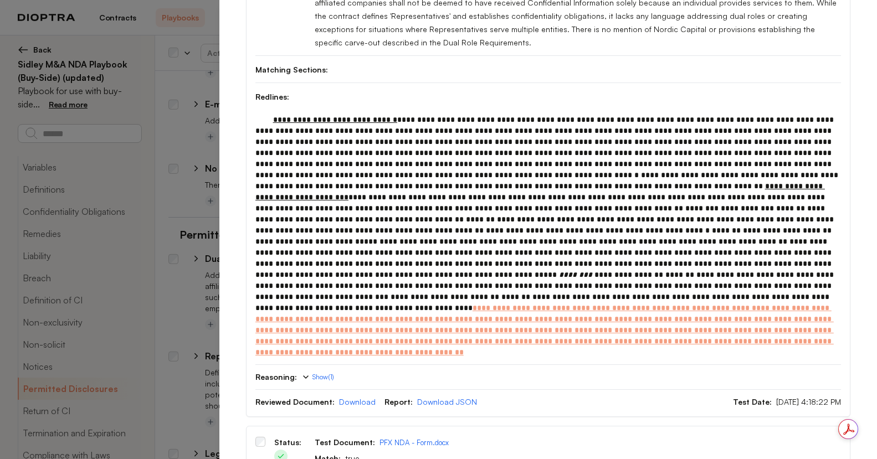
scroll to position [2000, 0]
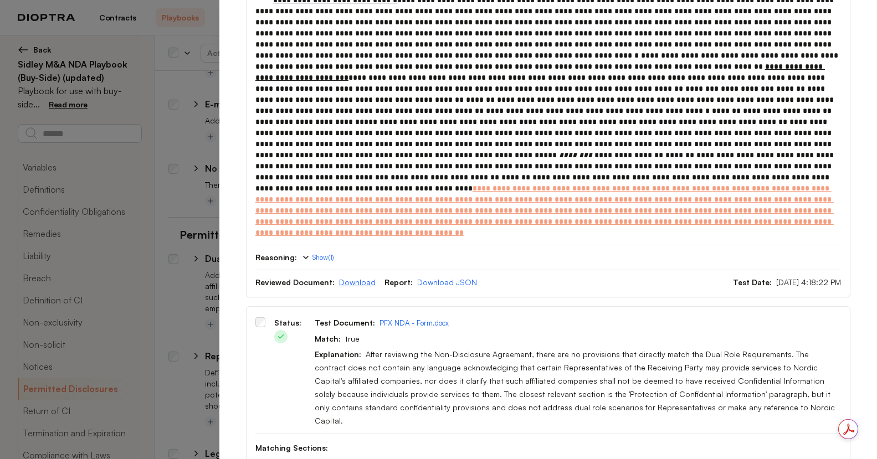
click at [354, 278] on link "Download" at bounding box center [357, 282] width 37 height 9
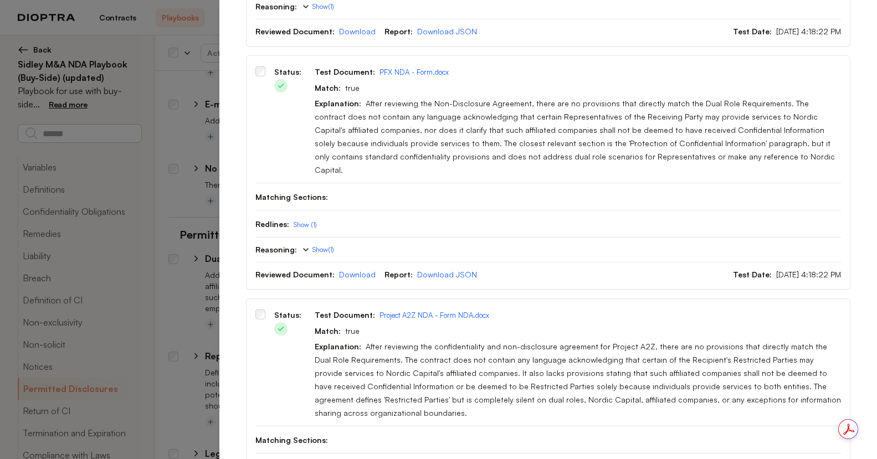
scroll to position [2272, 0]
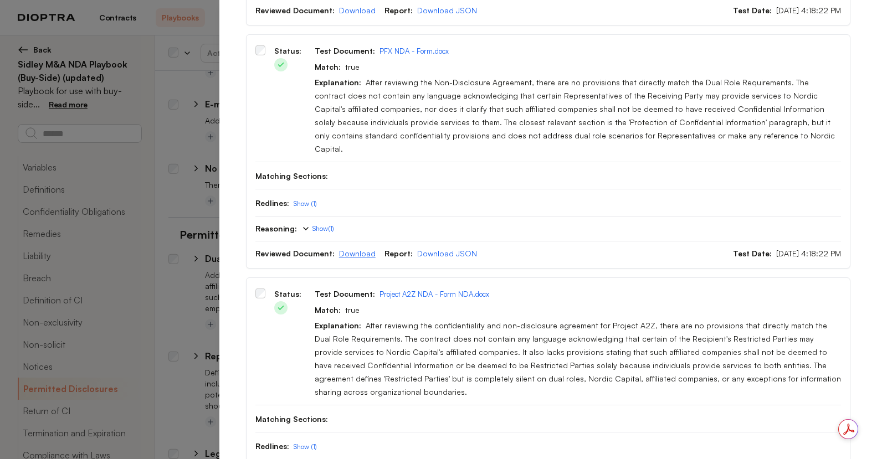
click at [355, 249] on link "Download" at bounding box center [357, 253] width 37 height 9
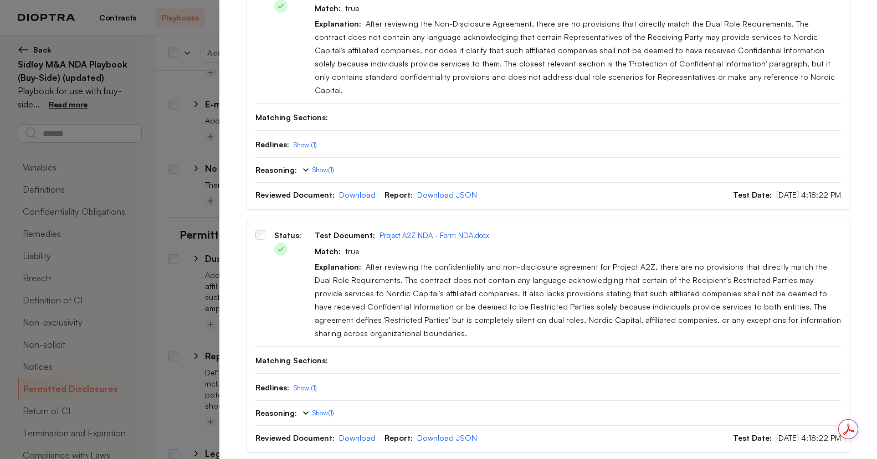
scroll to position [2331, 0]
click at [361, 433] on link "Download" at bounding box center [357, 437] width 37 height 9
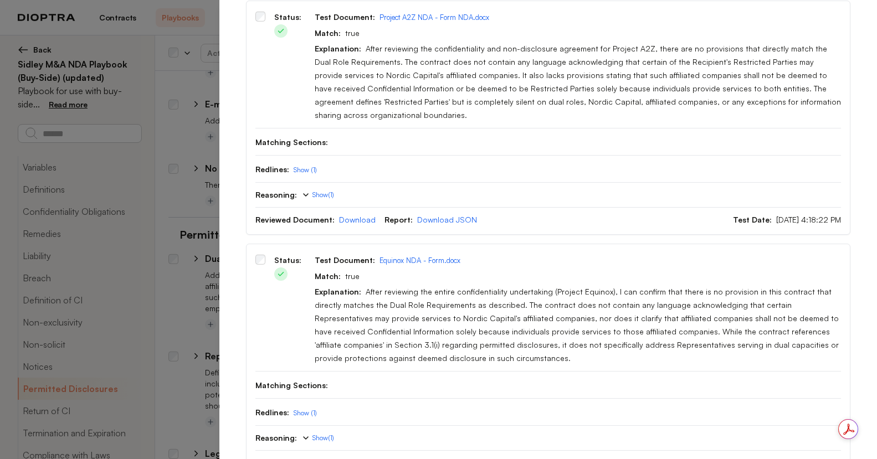
scroll to position [2567, 0]
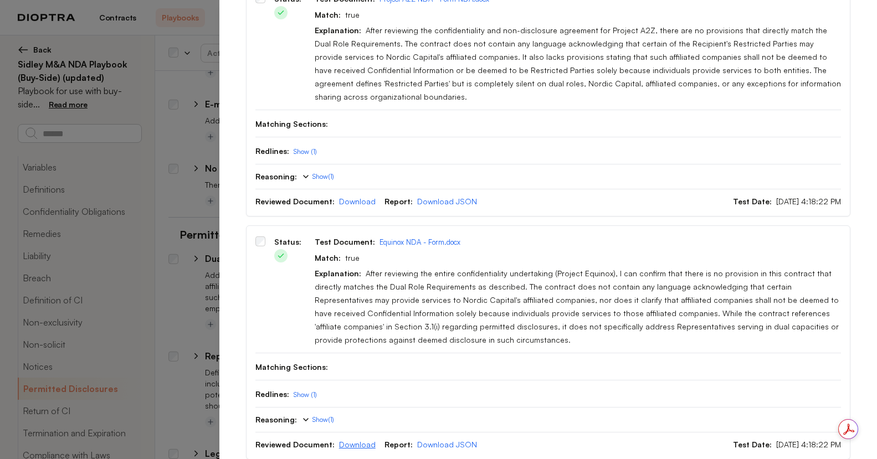
click at [357, 440] on link "Download" at bounding box center [357, 444] width 37 height 9
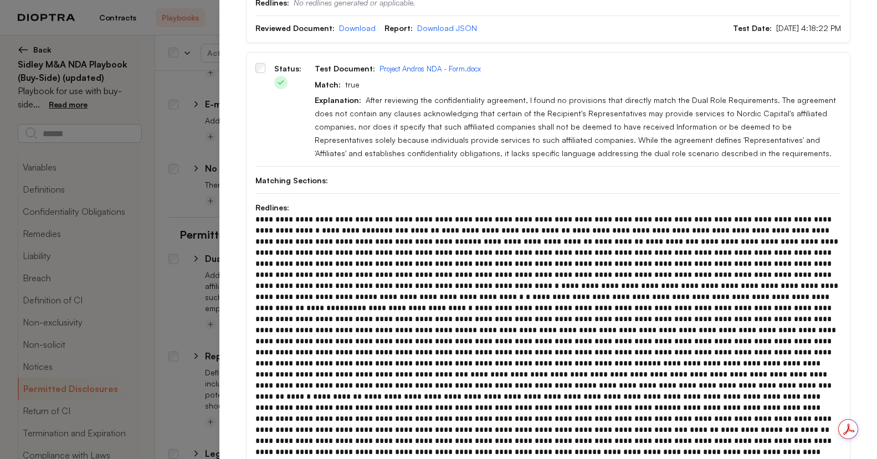
scroll to position [0, 0]
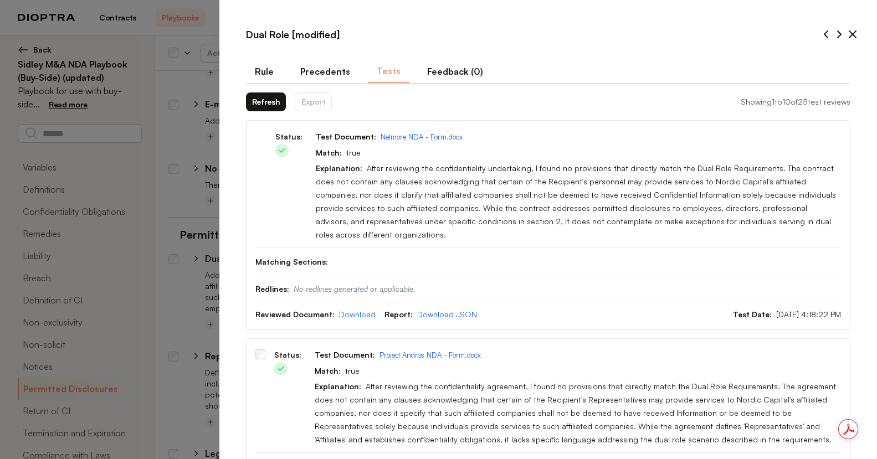
click at [849, 35] on icon at bounding box center [852, 34] width 7 height 7
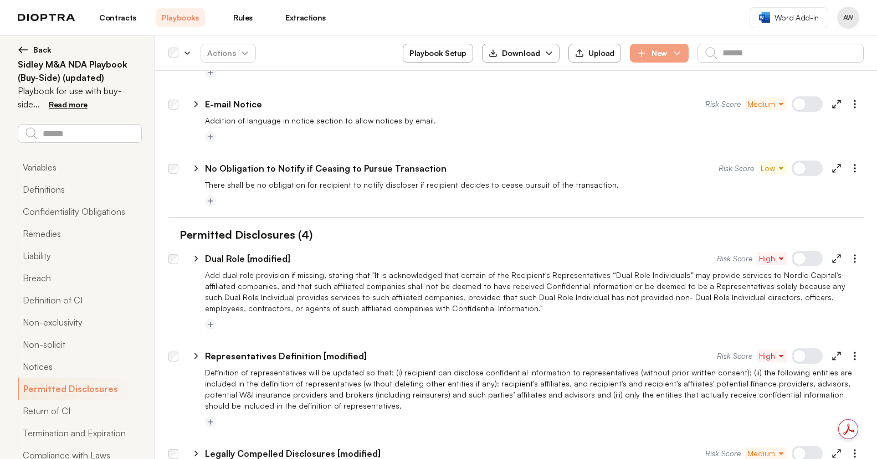
click at [832, 99] on icon at bounding box center [837, 104] width 10 height 10
type textarea "*"
select select "******"
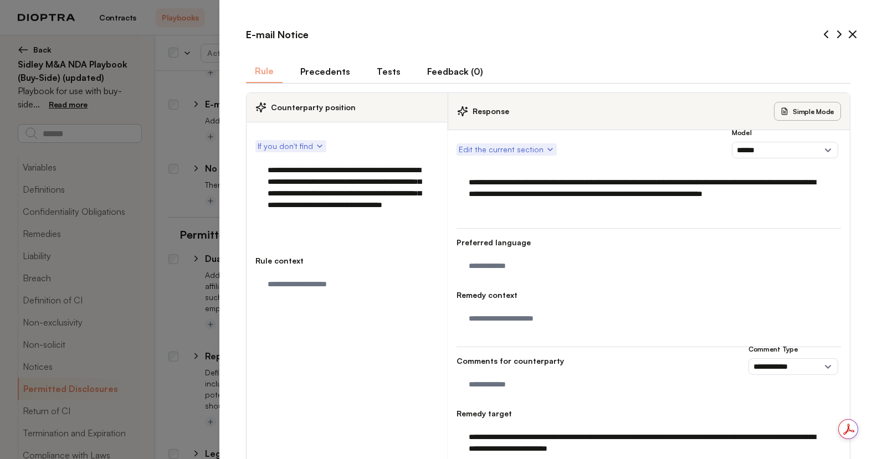
click at [378, 67] on button "Tests" at bounding box center [389, 71] width 42 height 23
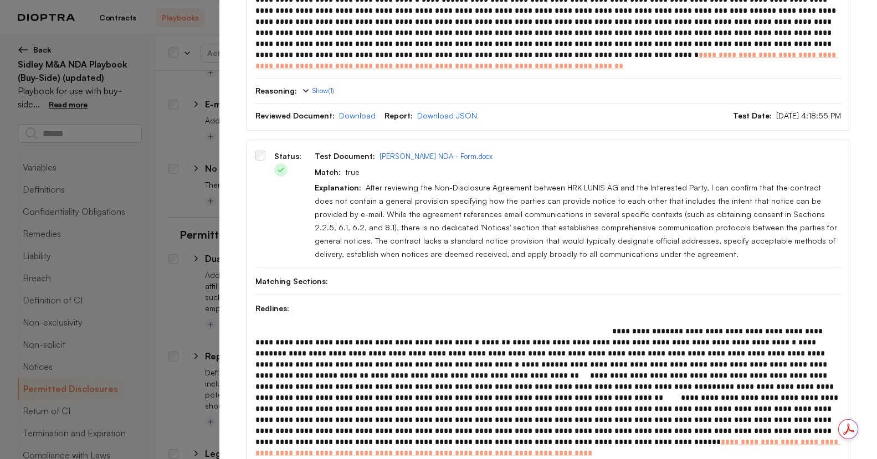
scroll to position [468, 0]
click at [360, 110] on link "Download" at bounding box center [357, 114] width 37 height 9
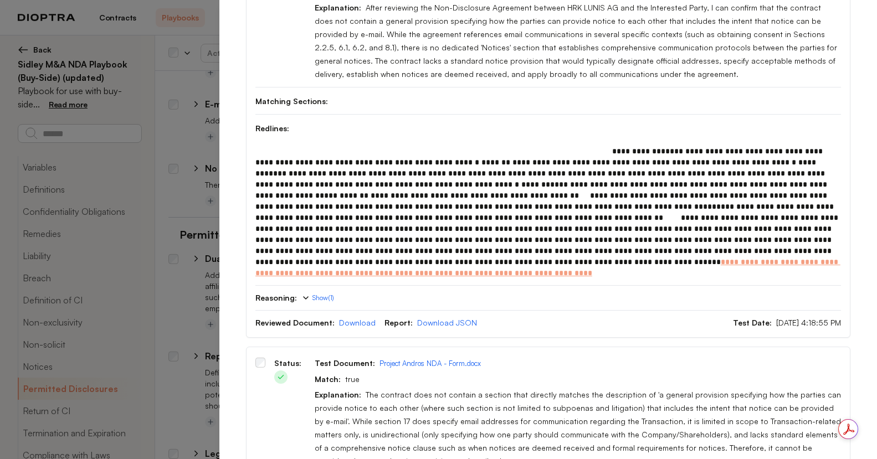
scroll to position [649, 0]
click at [360, 317] on link "Download" at bounding box center [357, 321] width 37 height 9
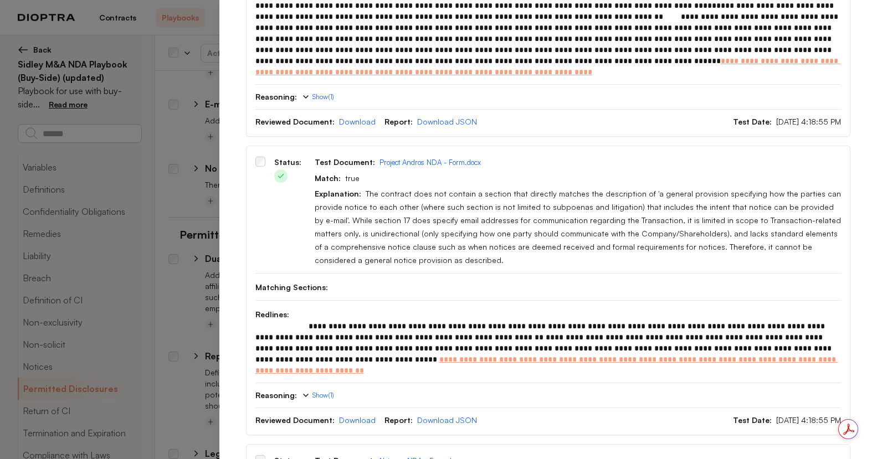
scroll to position [849, 0]
click at [352, 416] on link "Download" at bounding box center [357, 420] width 37 height 9
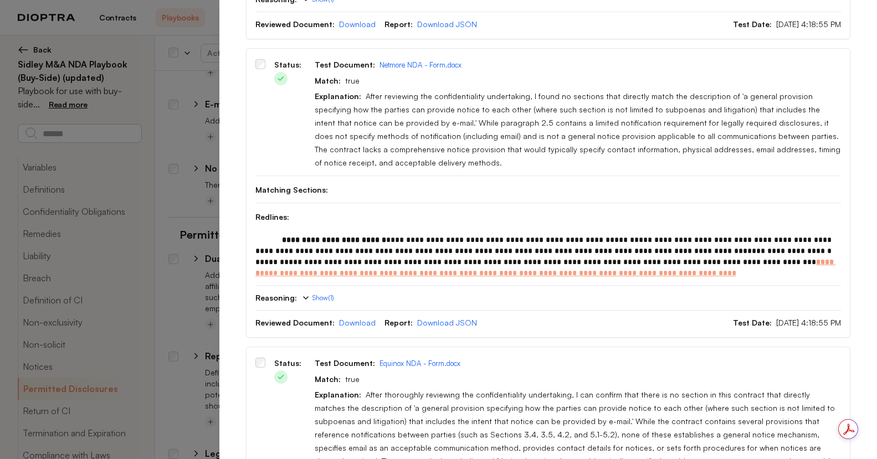
scroll to position [1294, 0]
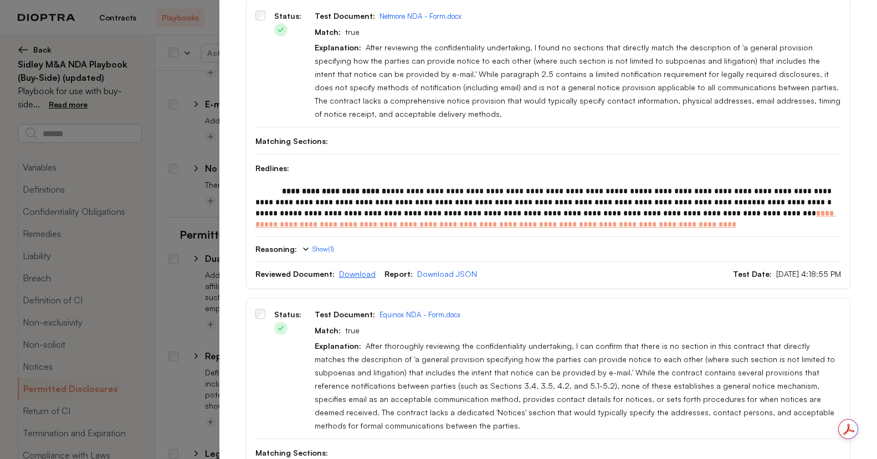
click at [357, 269] on link "Download" at bounding box center [357, 273] width 37 height 9
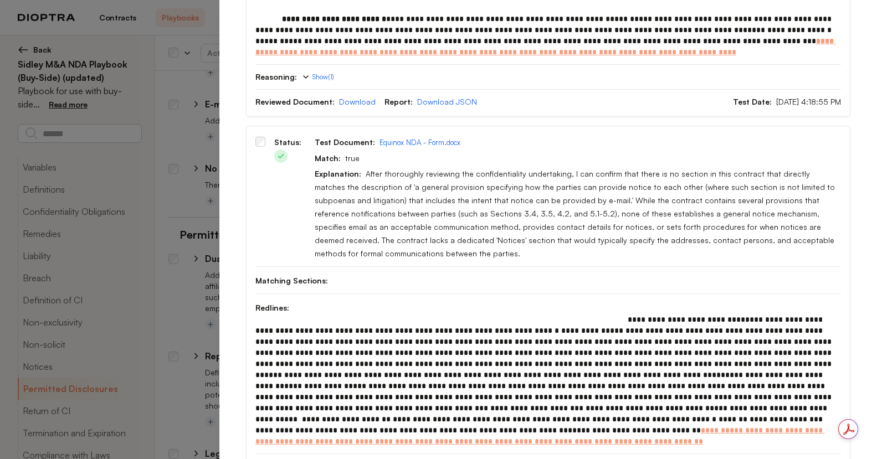
scroll to position [1468, 0]
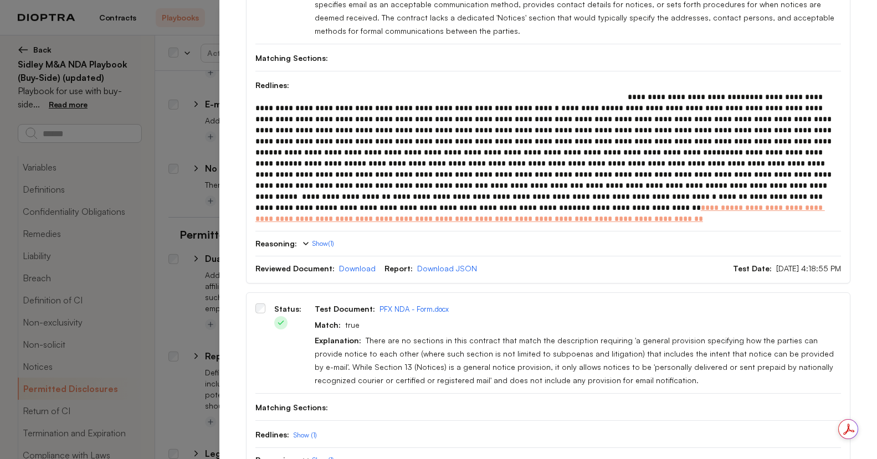
scroll to position [1706, 0]
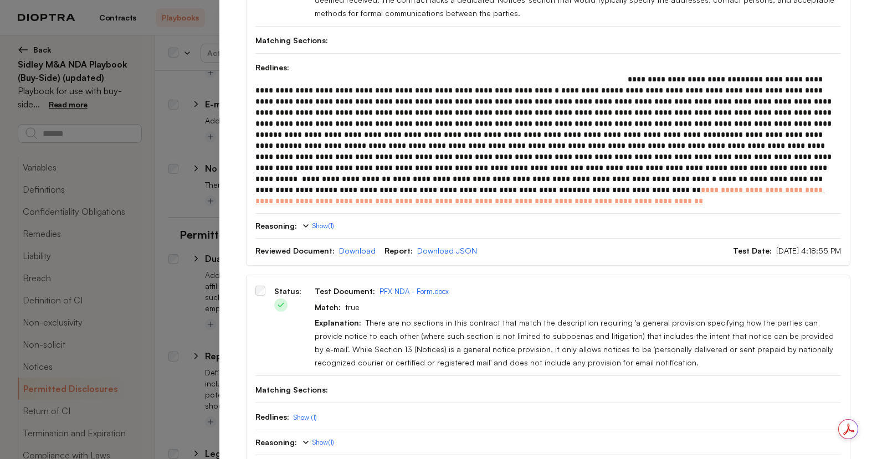
click at [356, 459] on link "Download" at bounding box center [357, 467] width 37 height 9
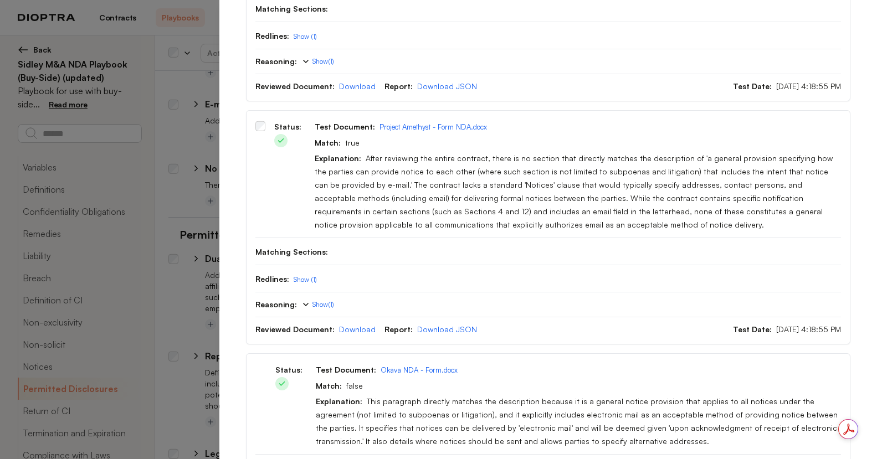
scroll to position [2088, 0]
click at [354, 324] on link "Download" at bounding box center [357, 328] width 37 height 9
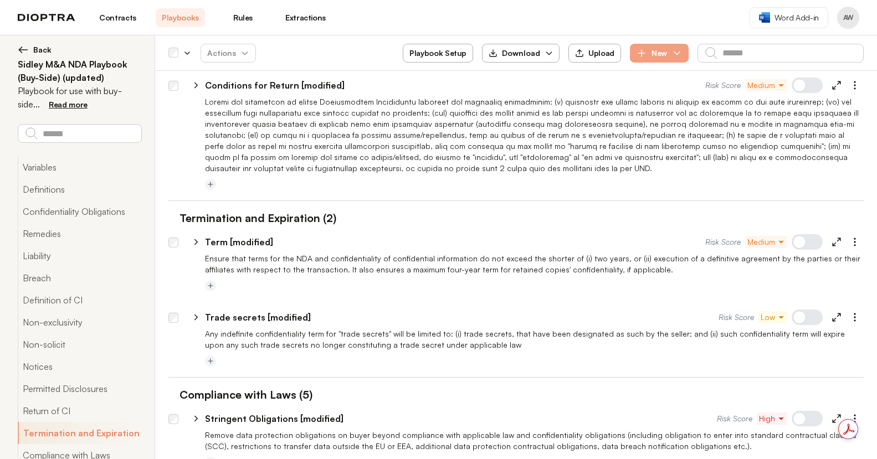
scroll to position [2987, 0]
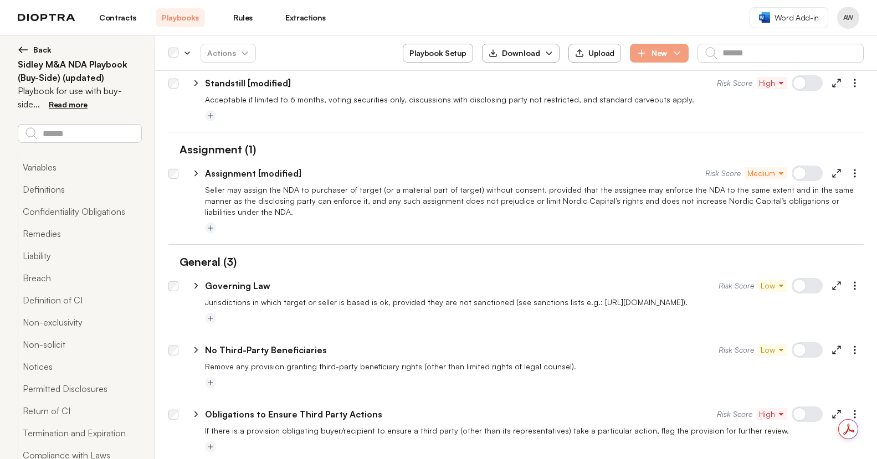
click at [777, 411] on icon "button" at bounding box center [781, 415] width 8 height 8
click at [786, 452] on span "Medium" at bounding box center [785, 457] width 28 height 11
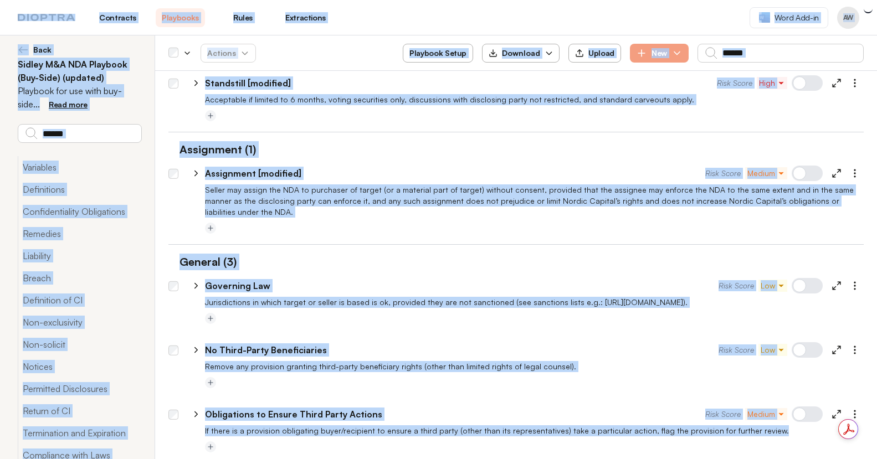
click at [786, 454] on div at bounding box center [515, 458] width 695 height 9
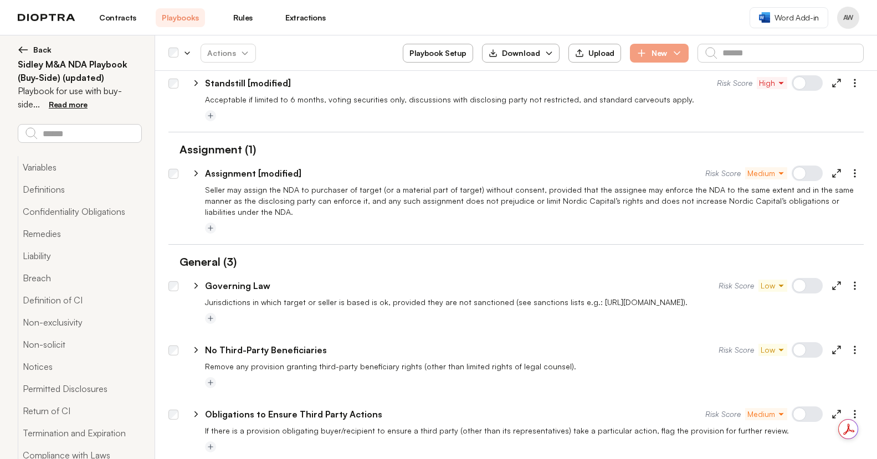
click at [832, 409] on icon at bounding box center [837, 414] width 10 height 10
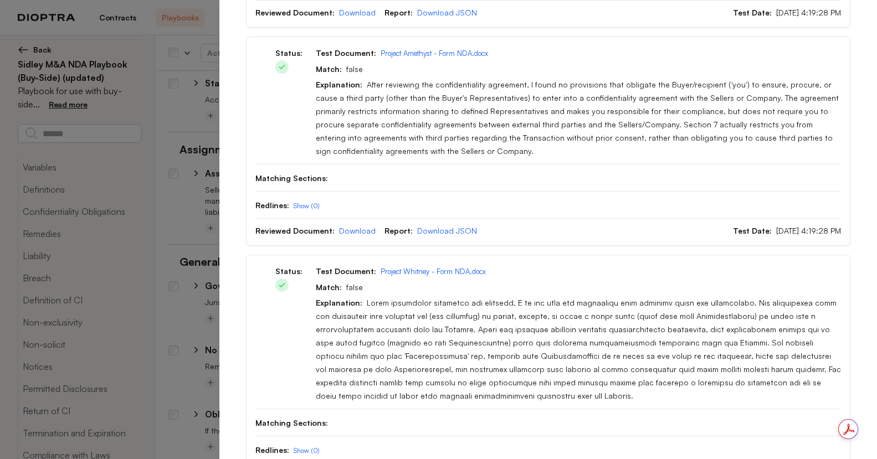
scroll to position [1707, 0]
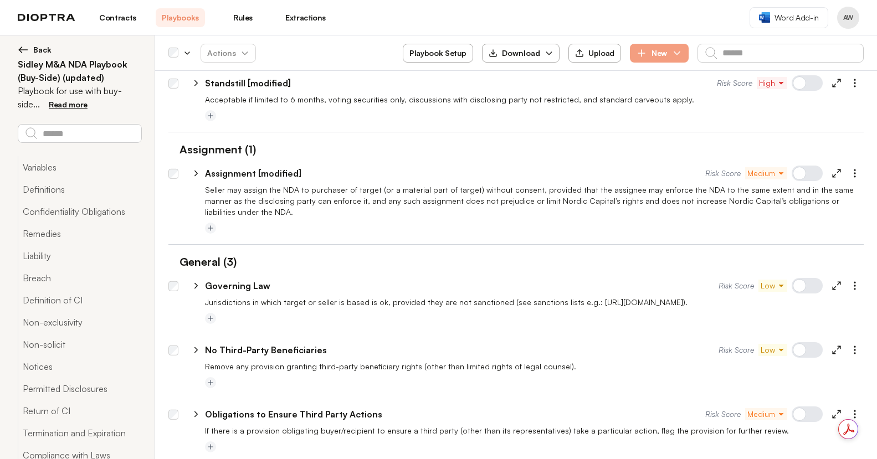
click at [566, 141] on div "Assignment (1)" at bounding box center [515, 149] width 695 height 17
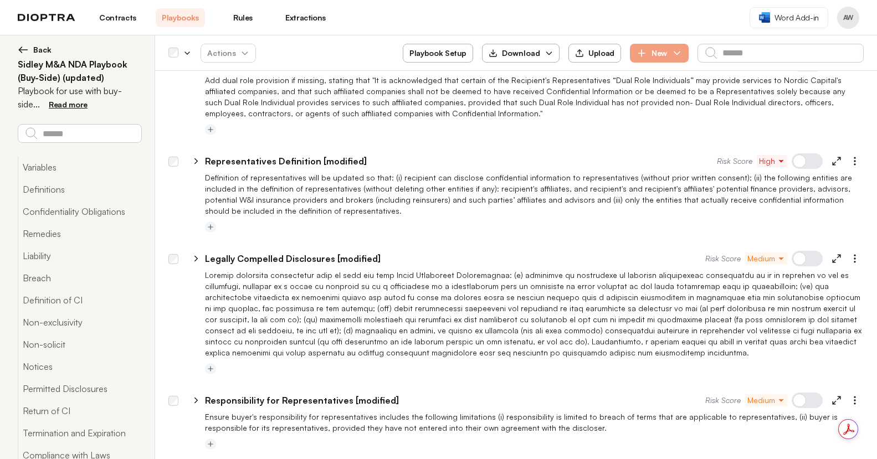
click at [832, 254] on icon at bounding box center [837, 259] width 10 height 10
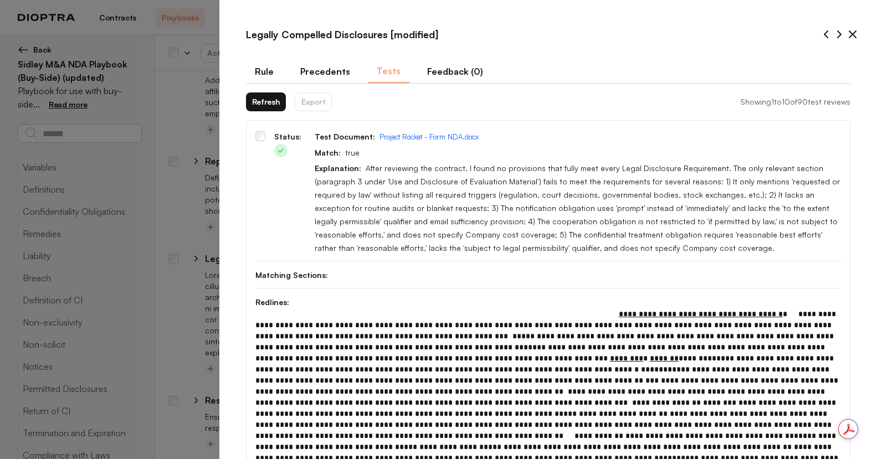
scroll to position [223, 0]
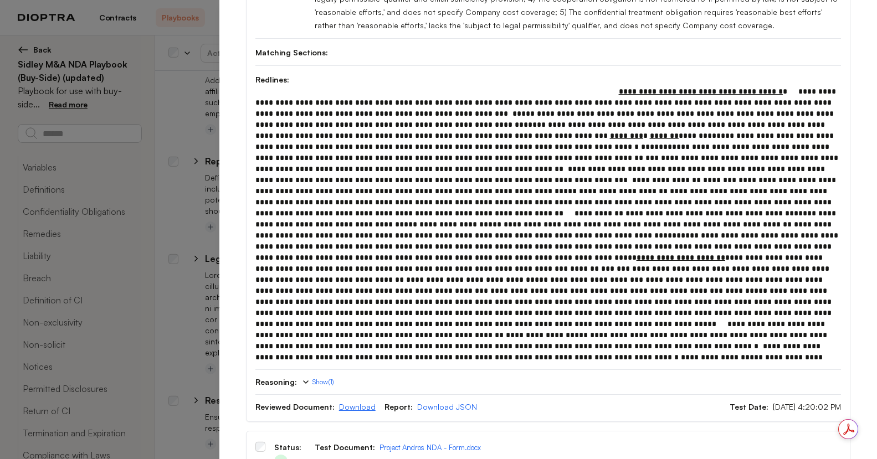
click at [356, 409] on link "Download" at bounding box center [357, 406] width 37 height 9
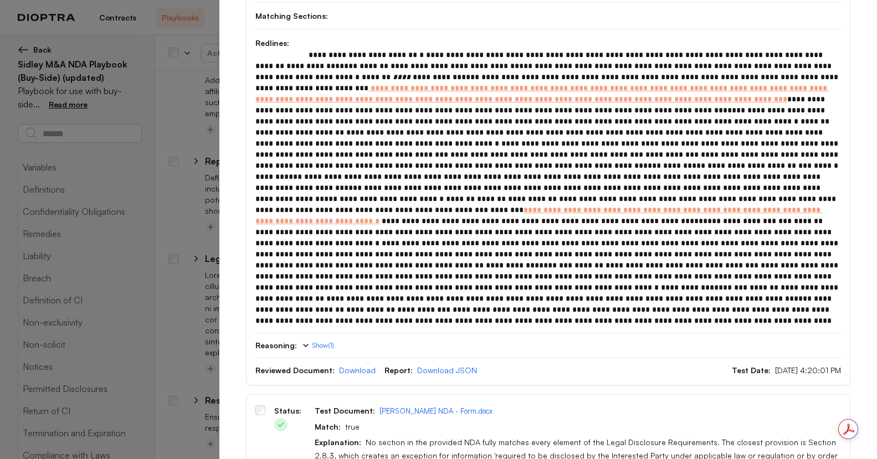
scroll to position [798, 0]
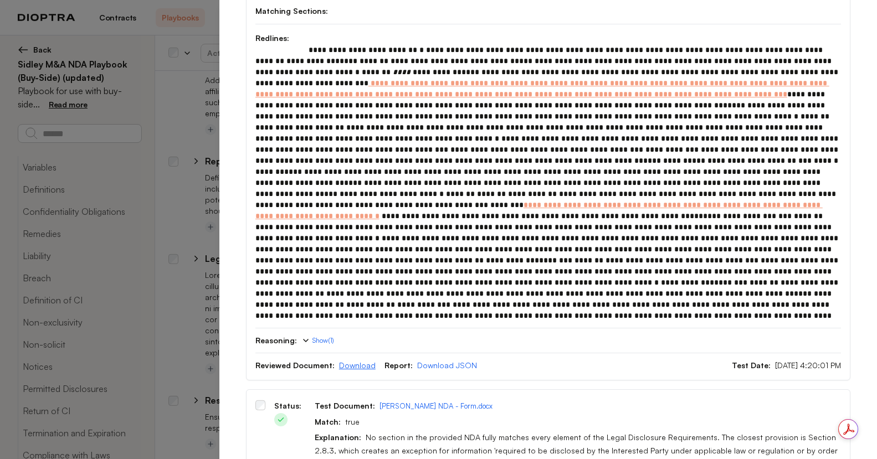
click at [349, 367] on link "Download" at bounding box center [357, 365] width 37 height 9
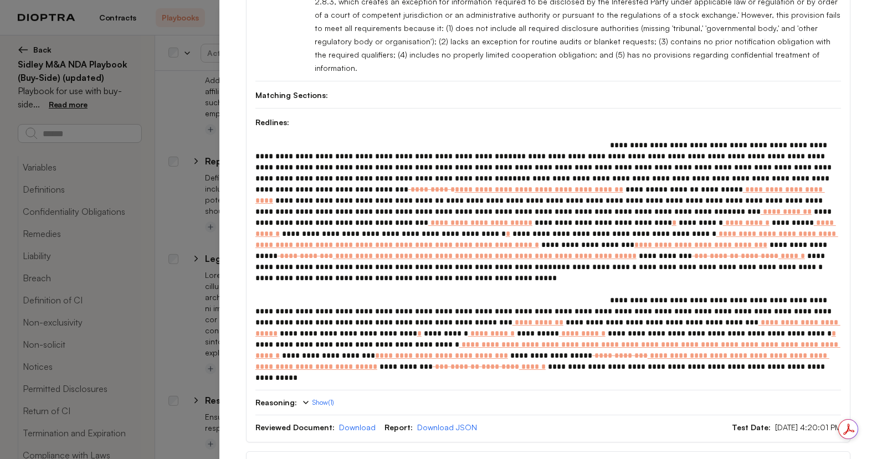
scroll to position [1248, 0]
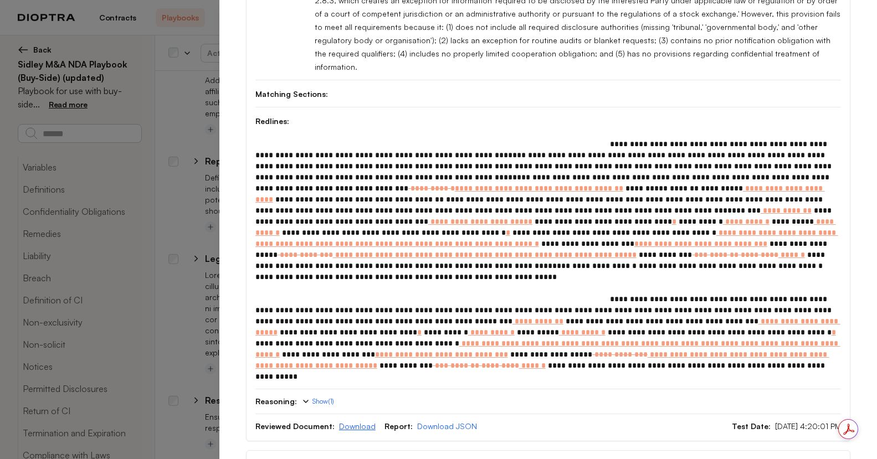
click at [342, 422] on link "Download" at bounding box center [357, 426] width 37 height 9
click at [345, 422] on link "Download" at bounding box center [357, 426] width 37 height 9
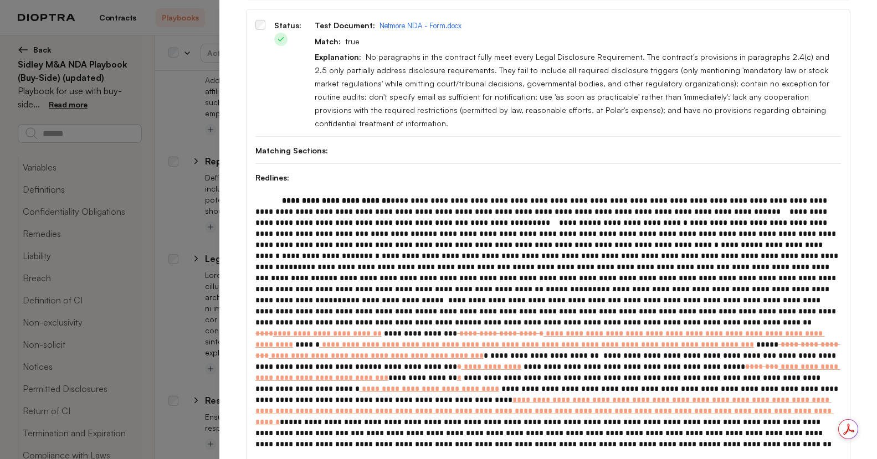
scroll to position [1814, 0]
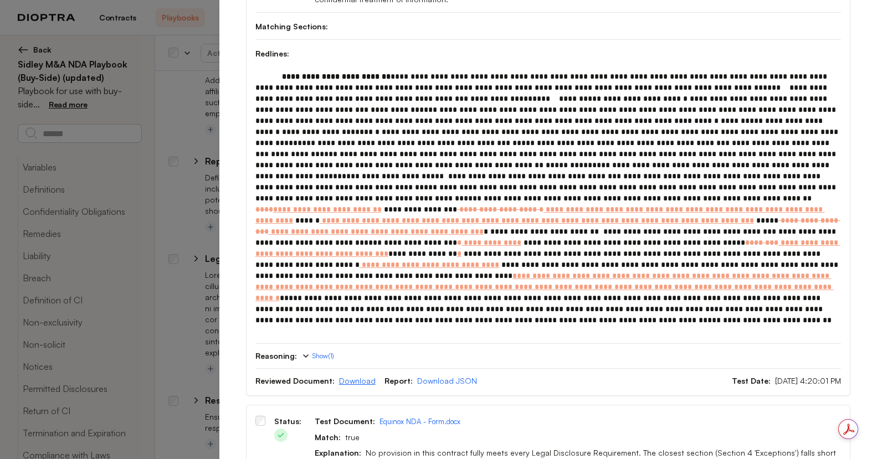
click at [353, 376] on link "Download" at bounding box center [357, 380] width 37 height 9
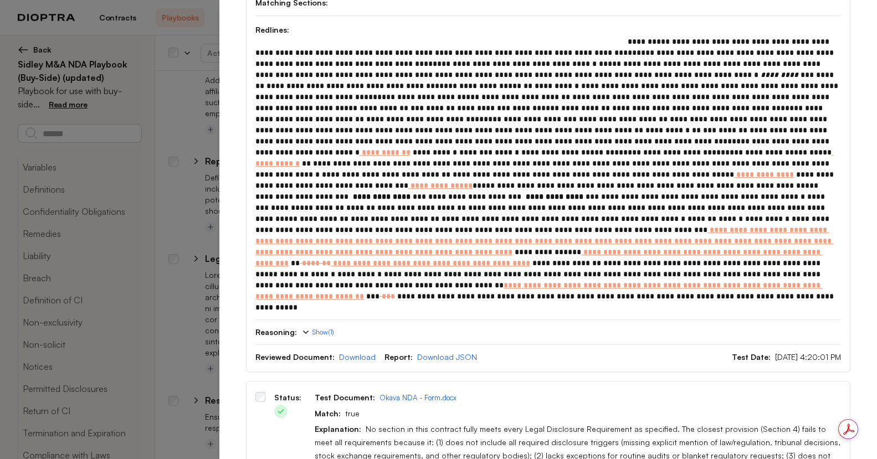
scroll to position [2186, 0]
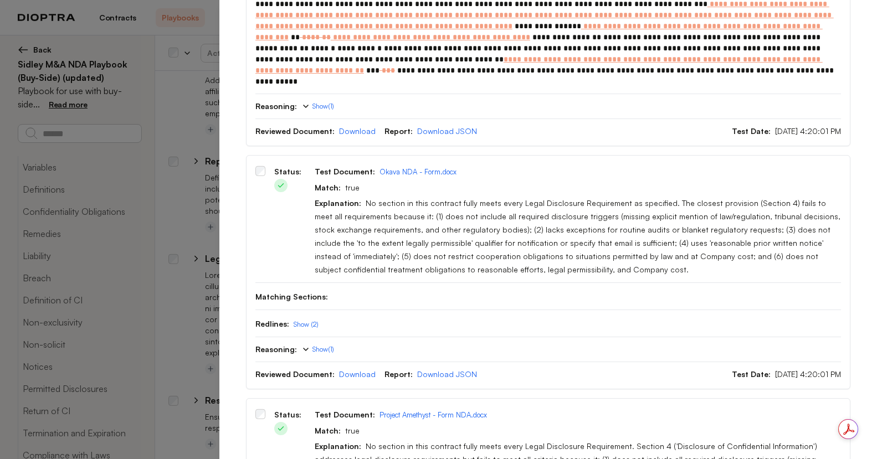
scroll to position [2568, 0]
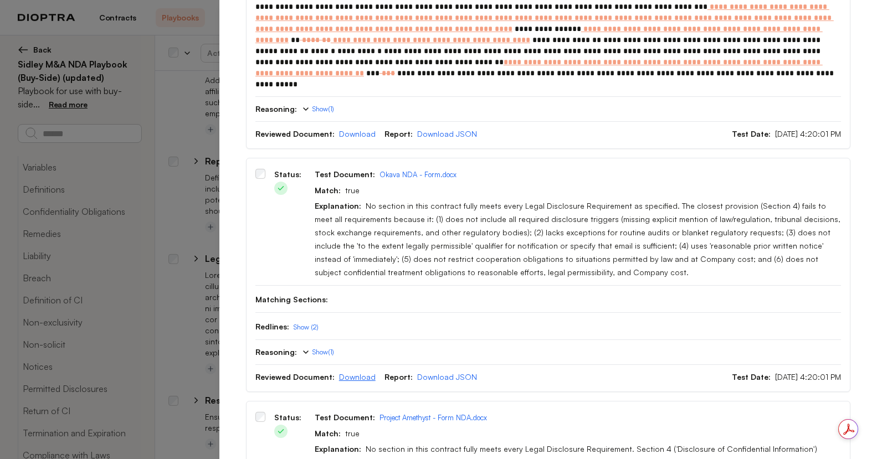
click at [357, 372] on link "Download" at bounding box center [357, 376] width 37 height 9
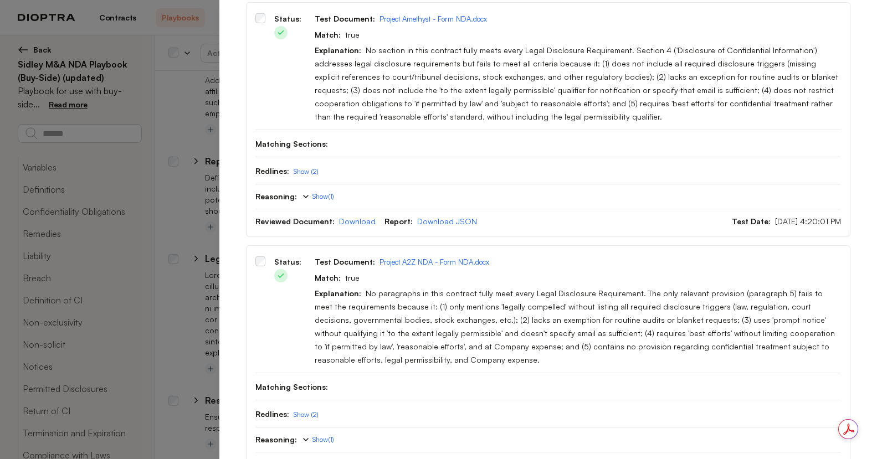
scroll to position [2969, 0]
click at [354, 215] on link "Download" at bounding box center [357, 219] width 37 height 9
click at [357, 458] on link "Download" at bounding box center [357, 462] width 37 height 9
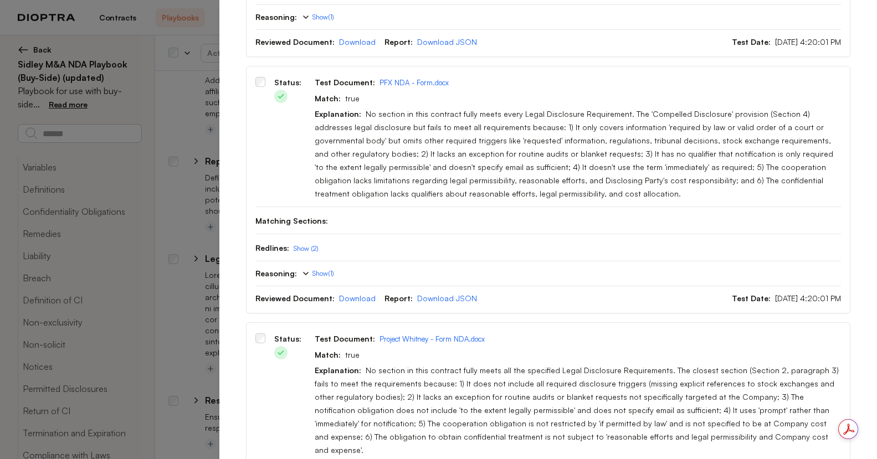
scroll to position [3322, 0]
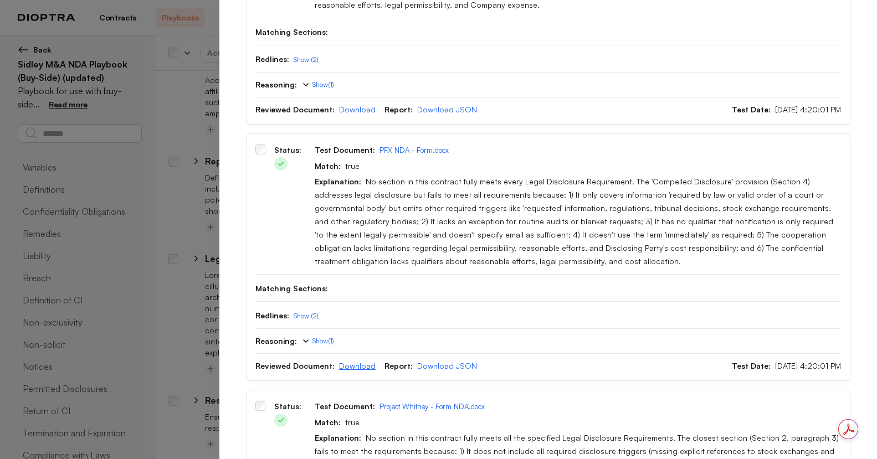
click at [360, 361] on link "Download" at bounding box center [357, 365] width 37 height 9
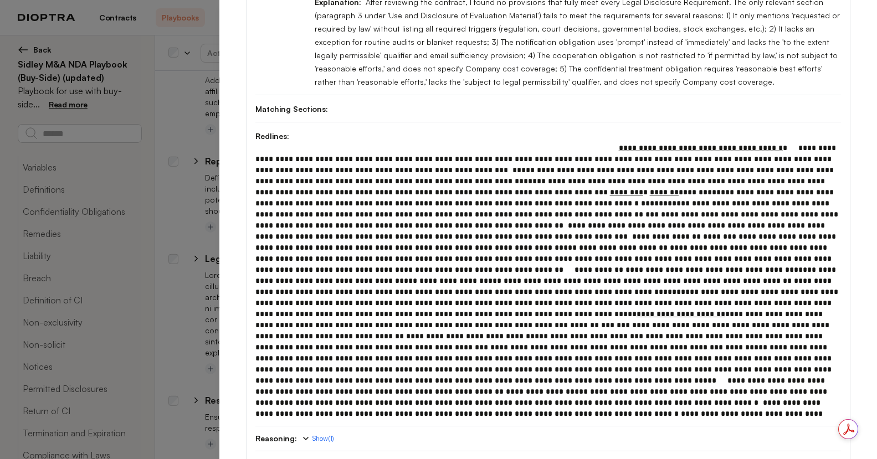
scroll to position [0, 0]
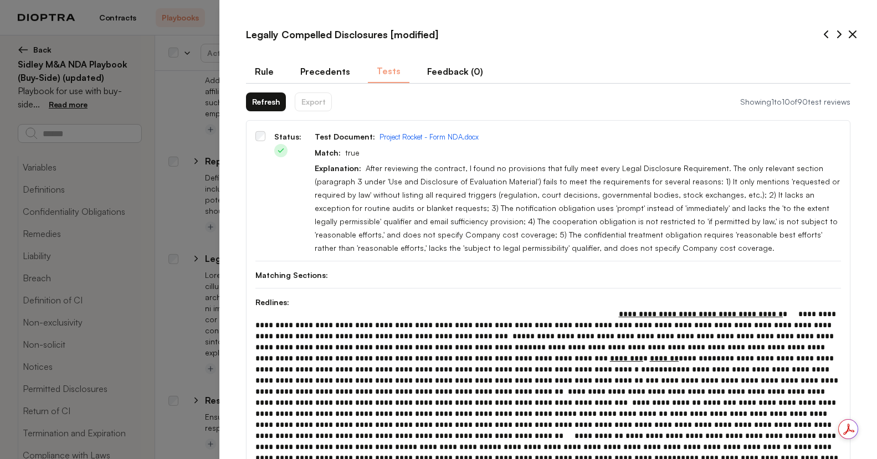
click at [268, 71] on button "Rule" at bounding box center [264, 71] width 37 height 23
type textarea "*"
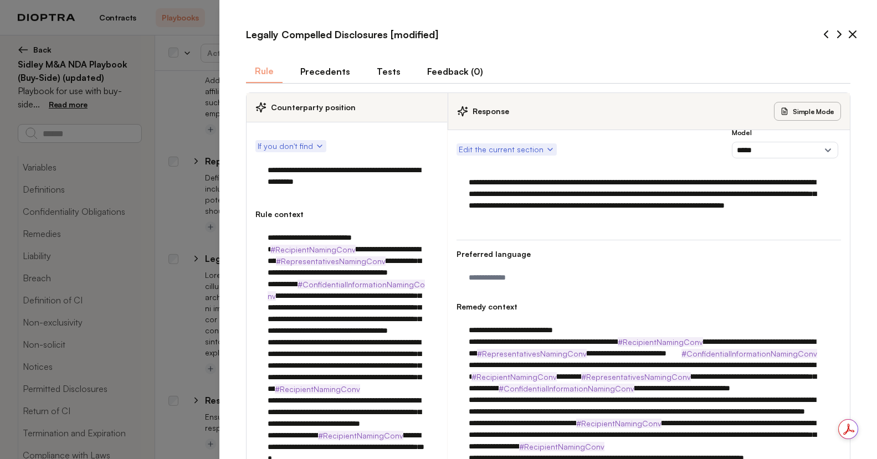
click at [540, 225] on textarea "**********" at bounding box center [646, 200] width 366 height 58
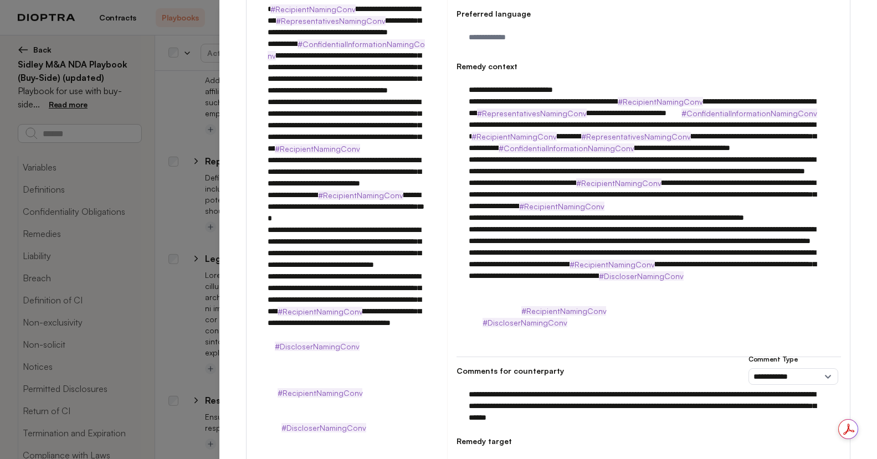
drag, startPoint x: 311, startPoint y: 230, endPoint x: 329, endPoint y: 231, distance: 17.7
click at [329, 230] on textarea at bounding box center [345, 195] width 167 height 418
click at [316, 231] on textarea at bounding box center [345, 195] width 167 height 418
drag, startPoint x: 308, startPoint y: 230, endPoint x: 424, endPoint y: 232, distance: 115.8
click at [424, 232] on textarea at bounding box center [345, 195] width 167 height 418
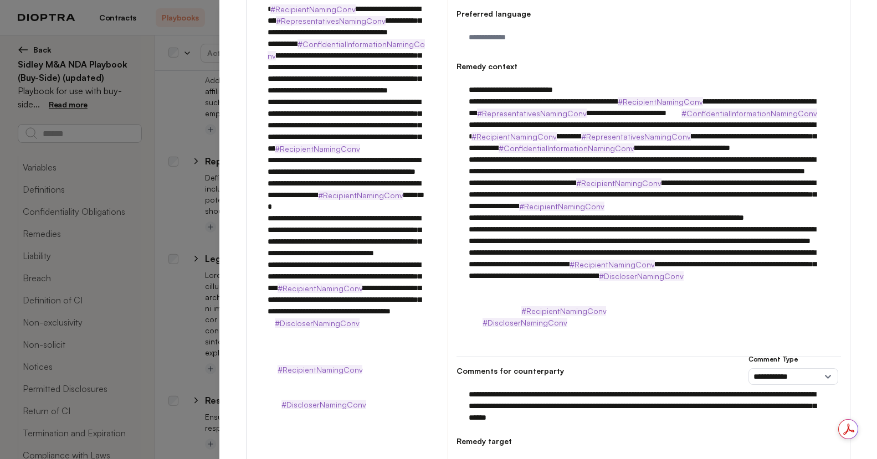
type textarea "**********"
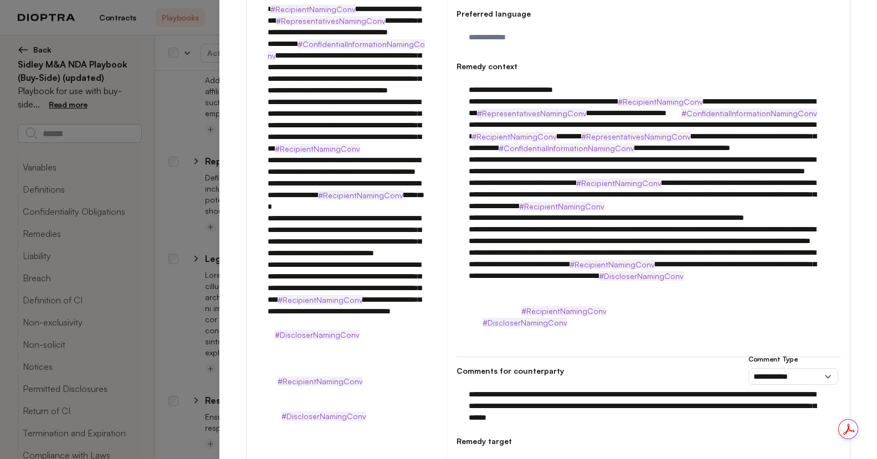
drag, startPoint x: 748, startPoint y: 218, endPoint x: 663, endPoint y: 227, distance: 85.8
click at [663, 227] on textarea at bounding box center [646, 206] width 366 height 255
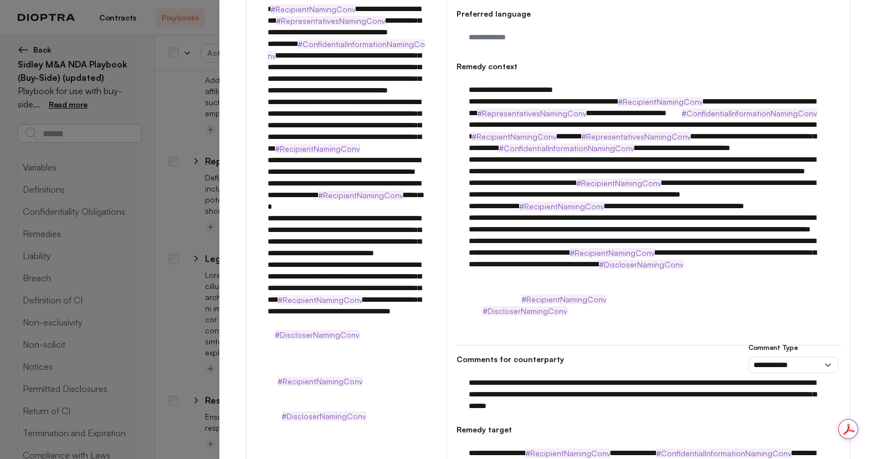
type textarea "**********"
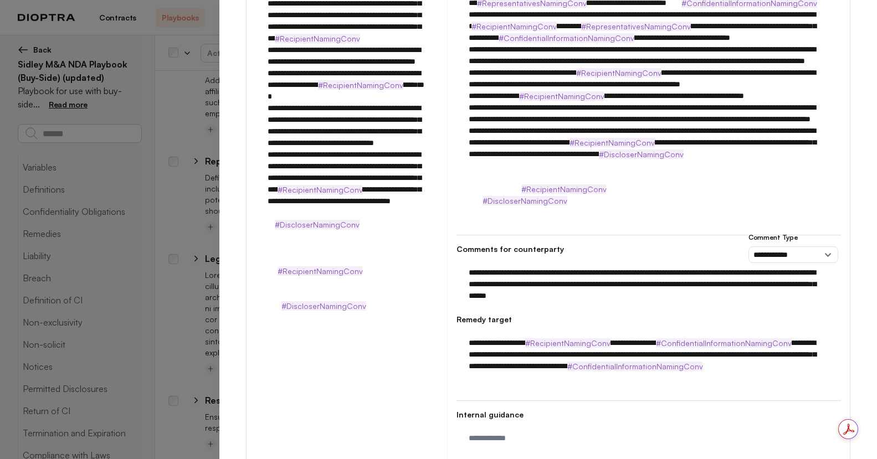
scroll to position [391, 0]
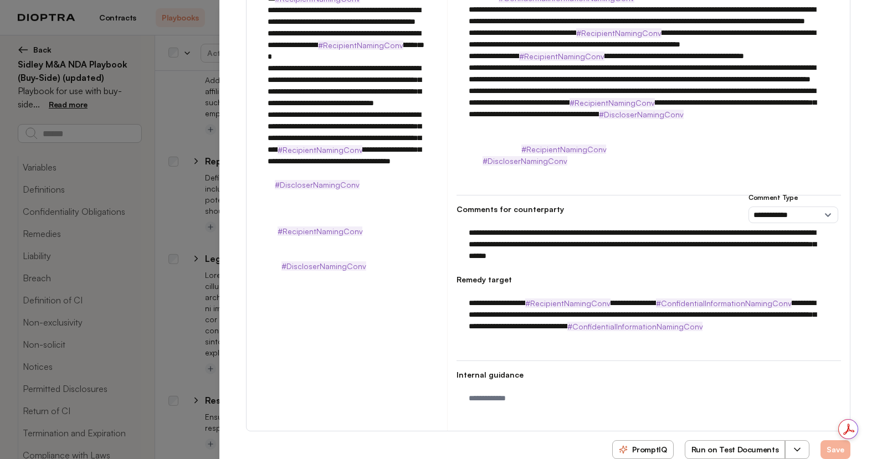
click at [823, 440] on button "Save" at bounding box center [836, 449] width 30 height 19
type textarea "*"
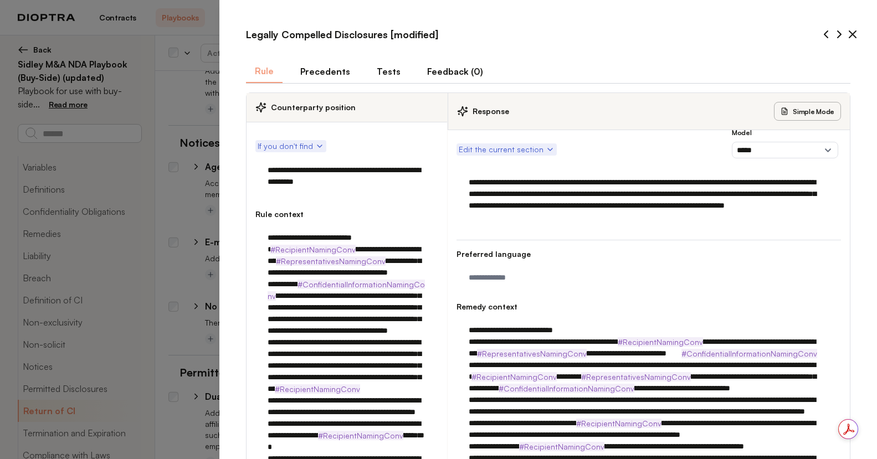
scroll to position [2159, 0]
click at [846, 33] on icon at bounding box center [852, 34] width 13 height 13
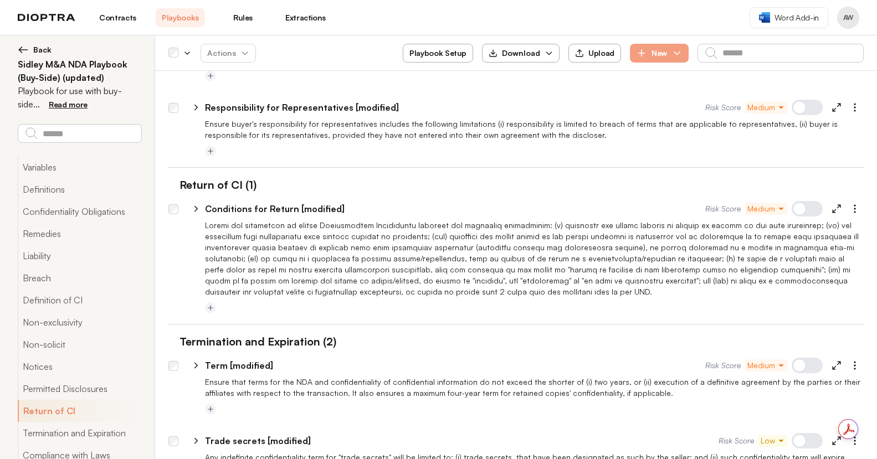
click at [845, 29] on header "Contracts Playbooks Rules Extractions Word Add-in AW" at bounding box center [438, 17] width 877 height 35
click at [833, 210] on line at bounding box center [834, 211] width 3 height 3
type textarea "*"
select select "**********"
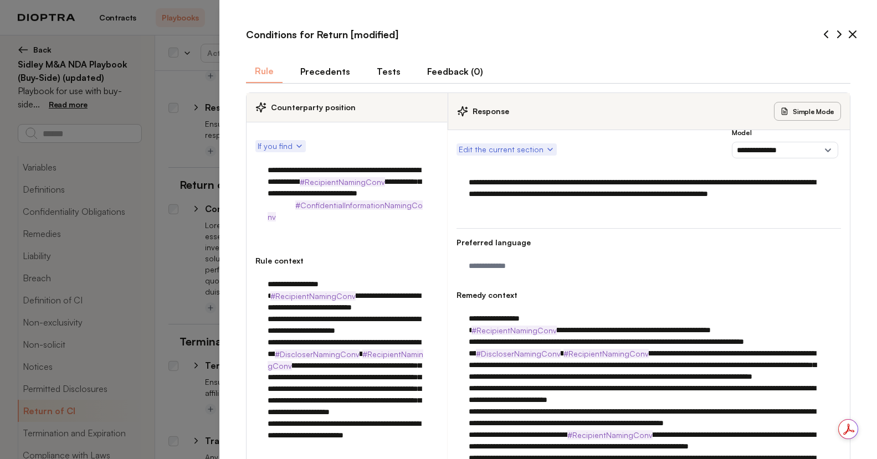
click at [394, 71] on button "Tests" at bounding box center [389, 71] width 42 height 23
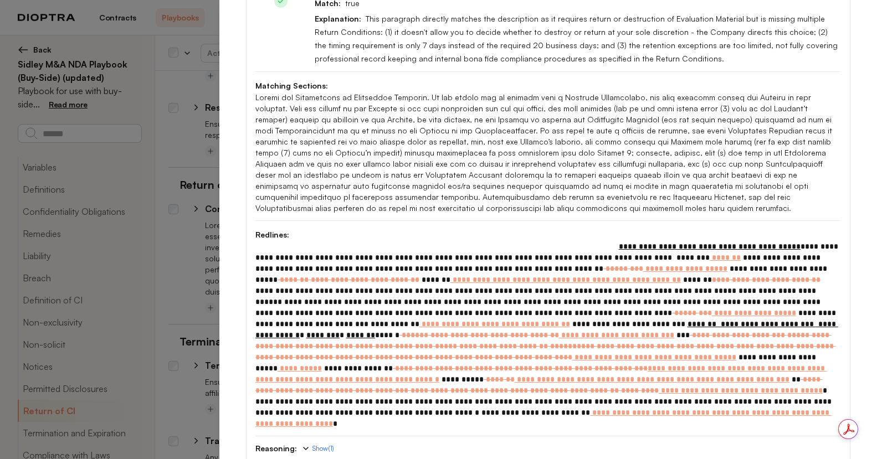
scroll to position [343, 0]
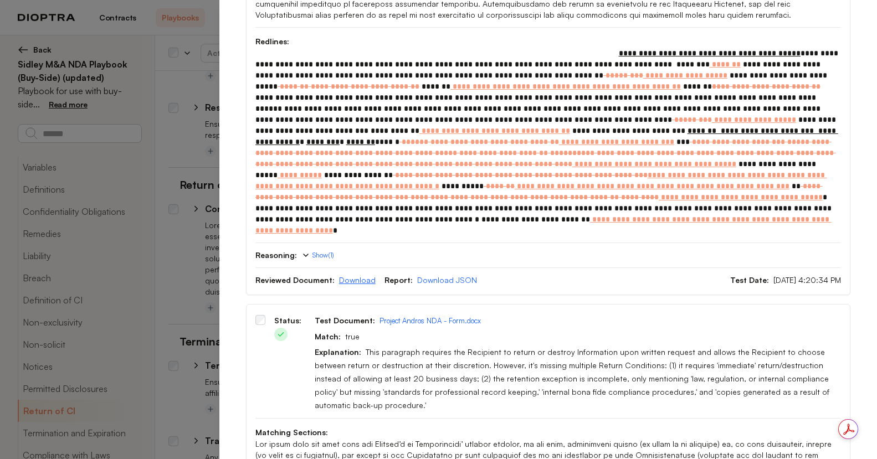
click at [363, 275] on link "Download" at bounding box center [357, 279] width 37 height 9
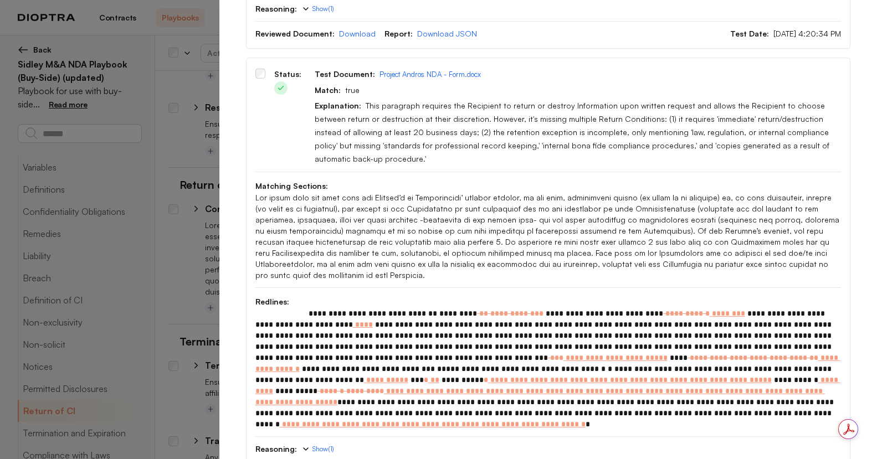
scroll to position [604, 0]
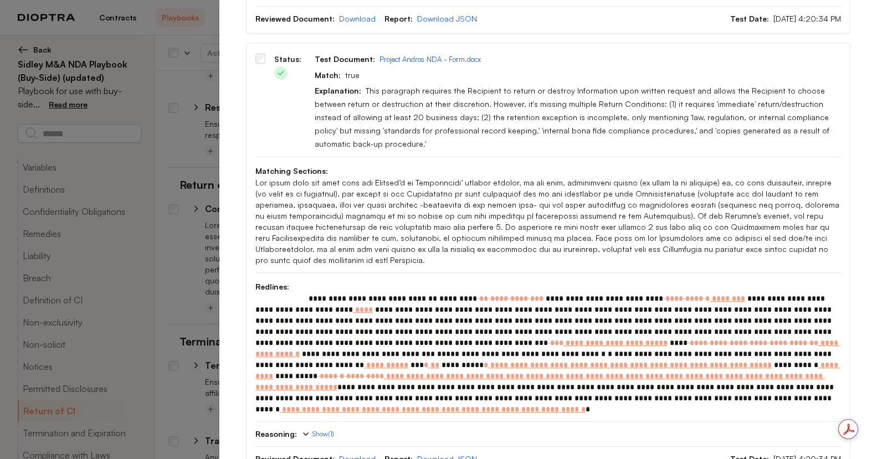
click at [348, 454] on link "Download" at bounding box center [357, 458] width 37 height 9
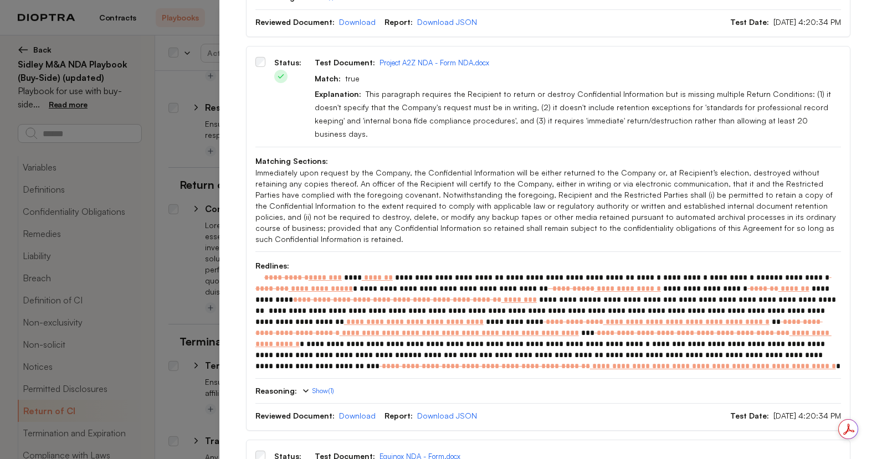
scroll to position [1042, 0]
click at [345, 411] on link "Download" at bounding box center [357, 415] width 37 height 9
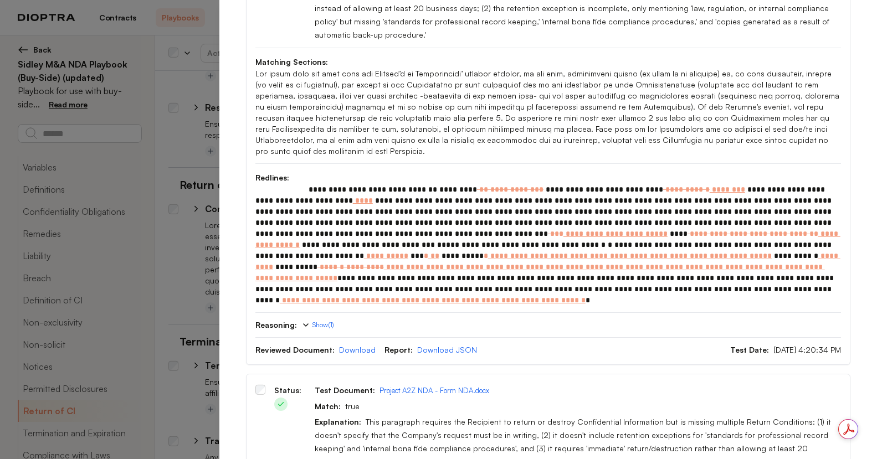
scroll to position [0, 0]
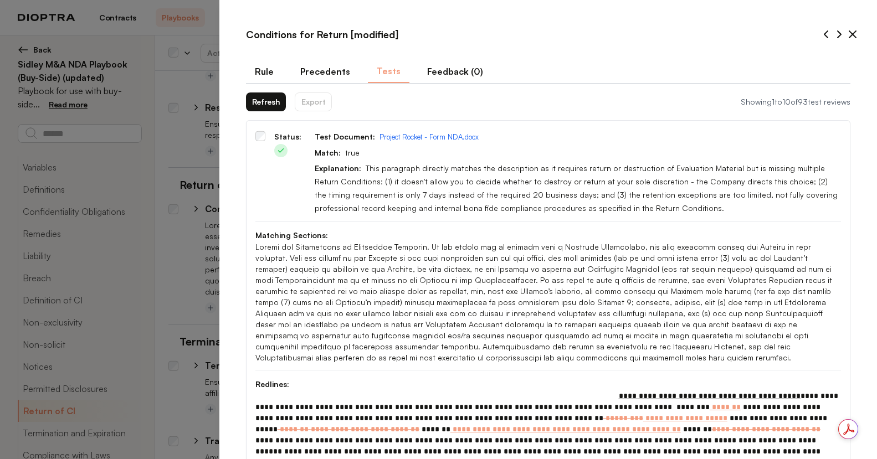
click at [270, 71] on button "Rule" at bounding box center [264, 71] width 37 height 23
type textarea "*"
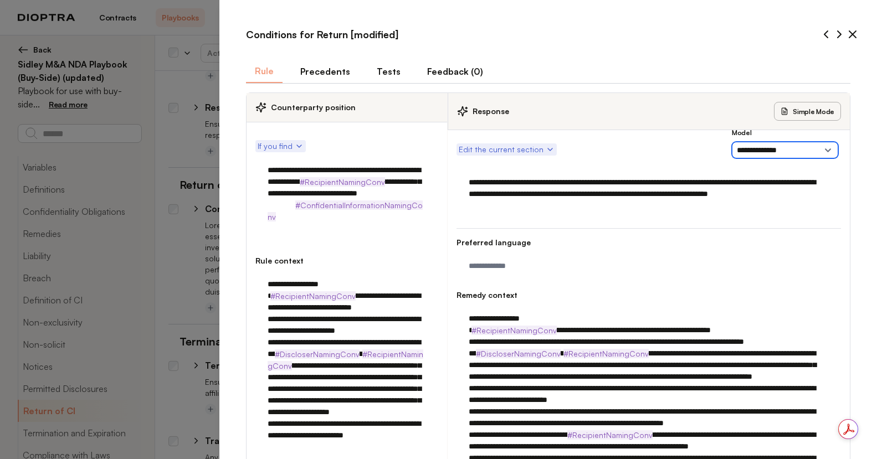
click at [760, 143] on select "**********" at bounding box center [785, 150] width 106 height 17
select select "*****"
click at [732, 142] on select "**********" at bounding box center [785, 150] width 106 height 17
click at [740, 239] on h4 "Preferred language" at bounding box center [649, 242] width 385 height 11
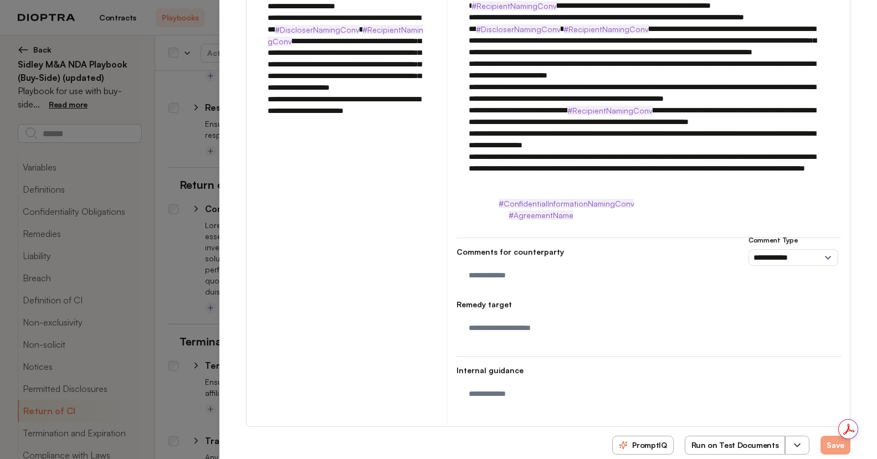
scroll to position [332, 0]
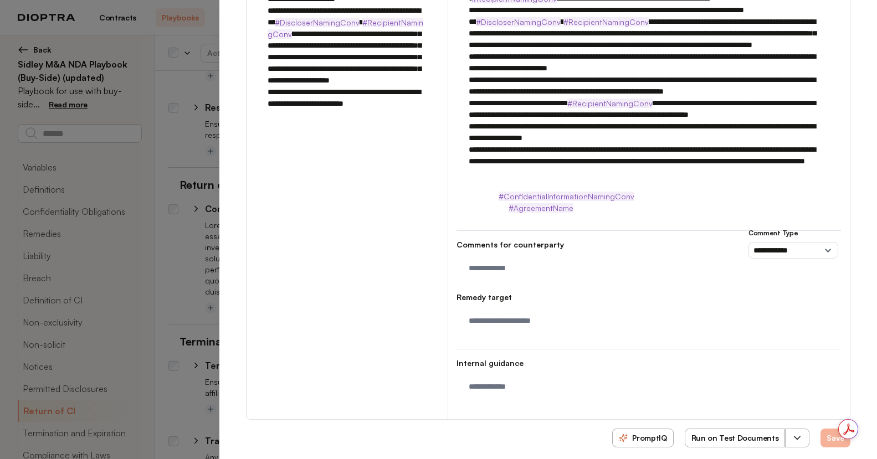
click at [821, 430] on button "Save" at bounding box center [836, 438] width 30 height 19
click at [717, 431] on button "Run on Test Documents" at bounding box center [735, 438] width 101 height 19
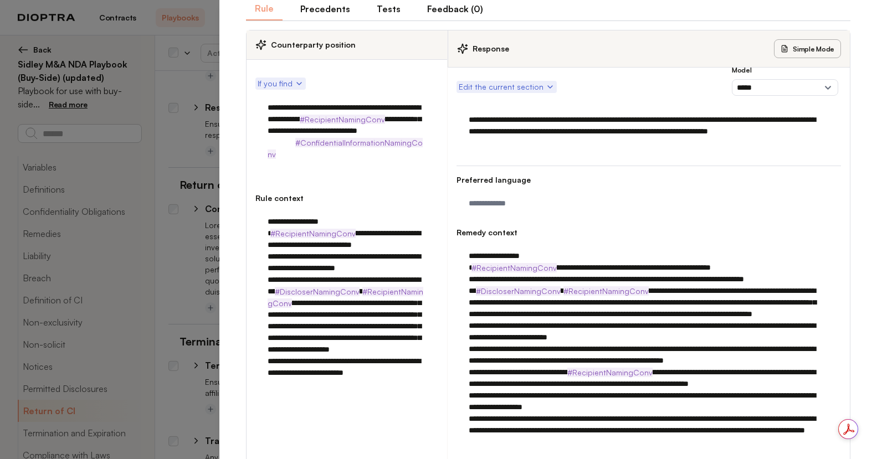
scroll to position [65, 0]
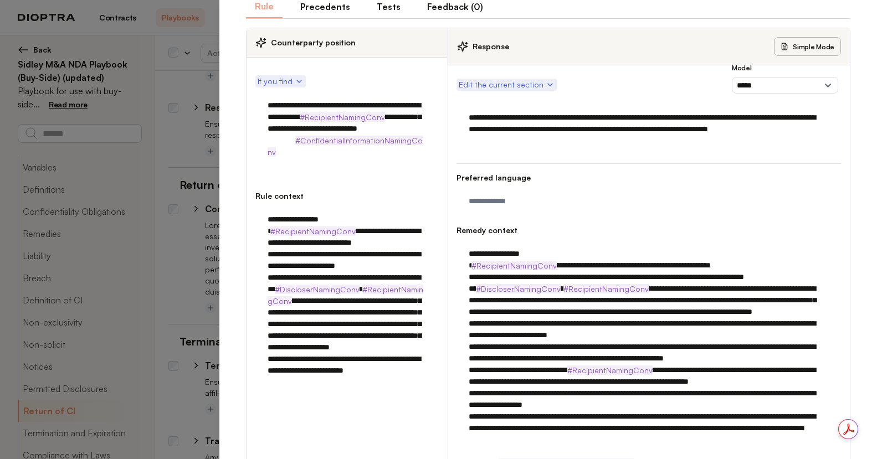
click at [385, 5] on button "Tests" at bounding box center [389, 6] width 42 height 23
type textarea "*"
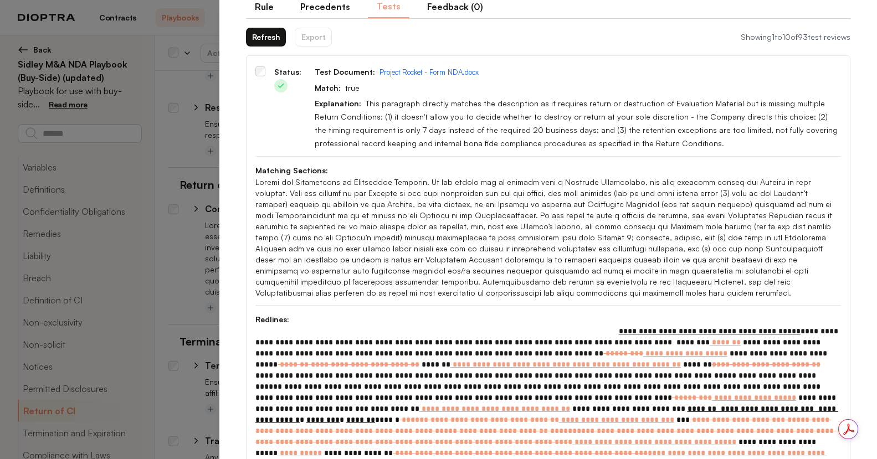
click at [257, 32] on button "Refresh" at bounding box center [266, 37] width 40 height 19
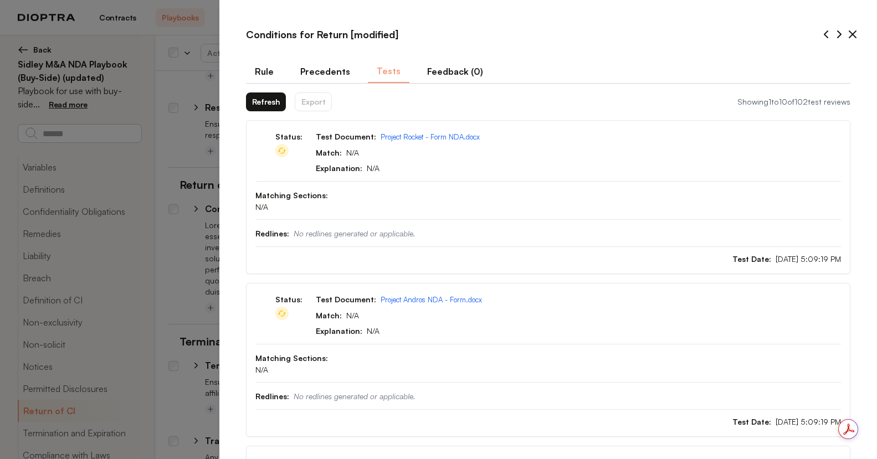
click at [272, 94] on button "Refresh" at bounding box center [266, 102] width 40 height 19
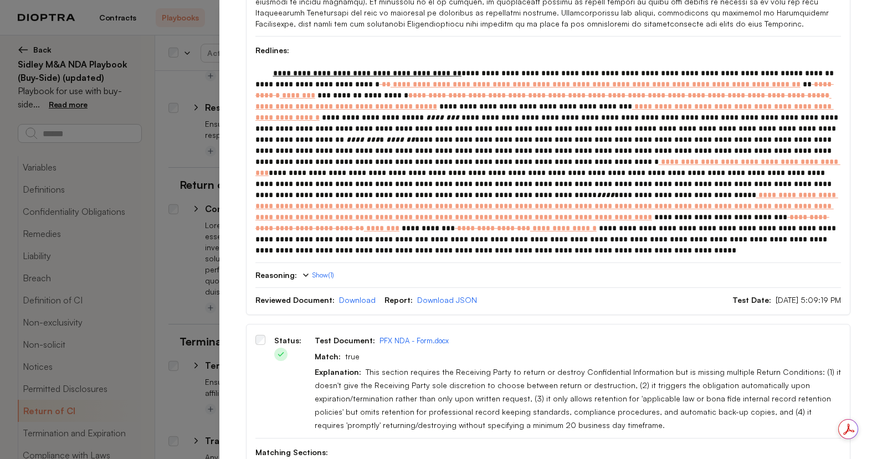
scroll to position [2579, 0]
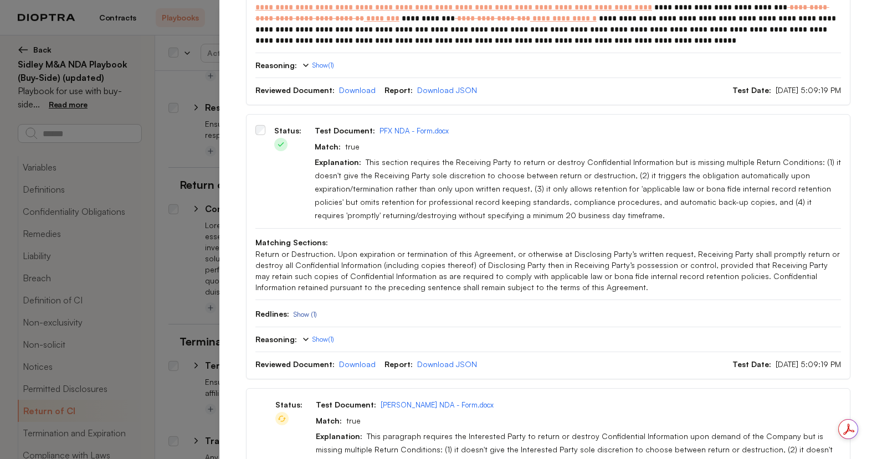
click at [303, 310] on button "Show (1)" at bounding box center [305, 314] width 23 height 9
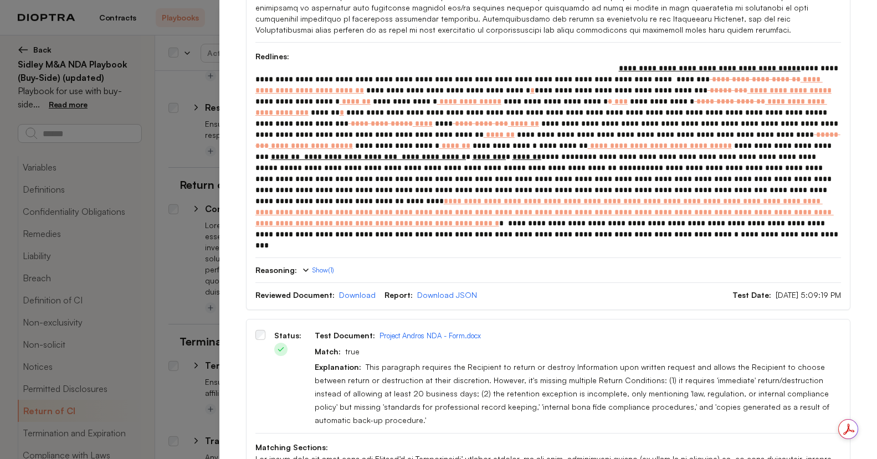
scroll to position [0, 0]
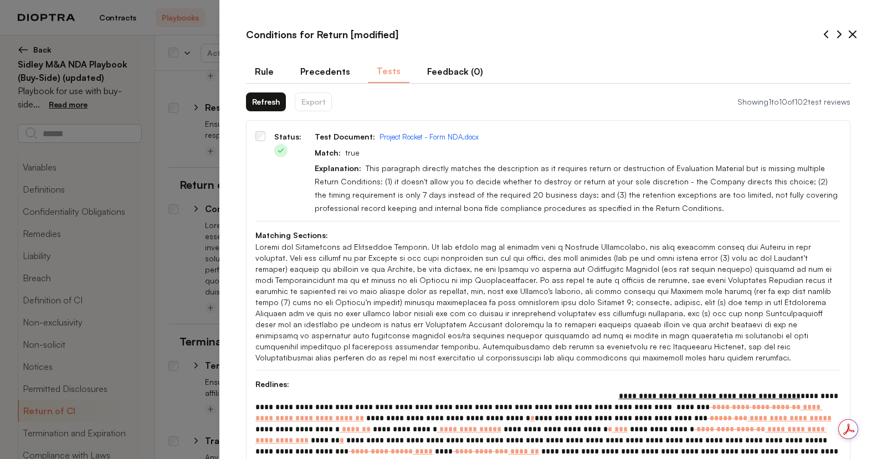
click at [269, 101] on button "Refresh" at bounding box center [266, 102] width 40 height 19
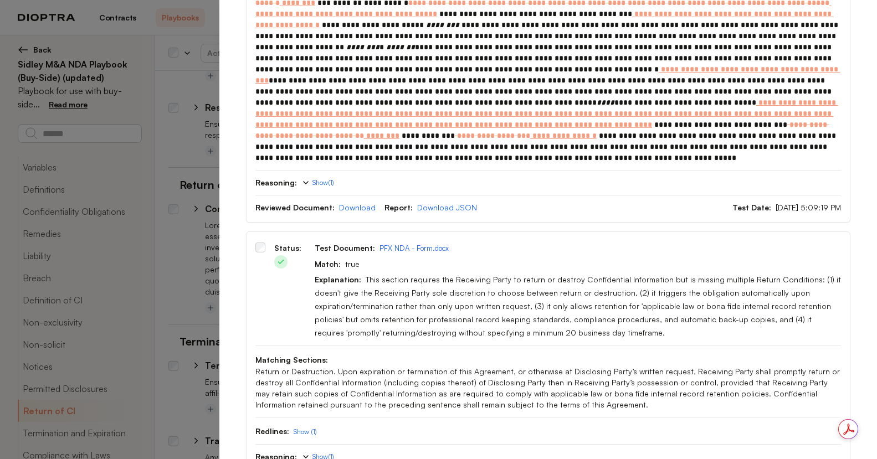
scroll to position [2461, 0]
click at [314, 453] on button "Show ( 1 )" at bounding box center [317, 457] width 33 height 9
click at [309, 453] on button "Hide ( 1 )" at bounding box center [316, 457] width 31 height 9
click at [297, 428] on button "Show (1)" at bounding box center [305, 432] width 23 height 9
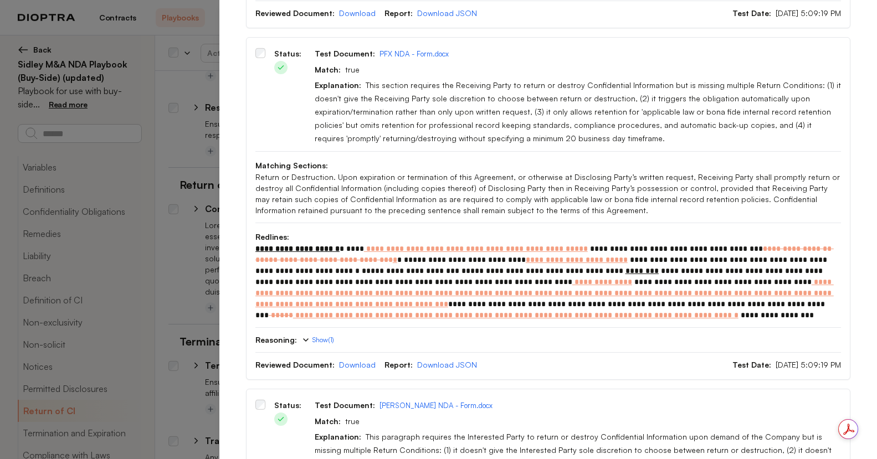
scroll to position [2833, 0]
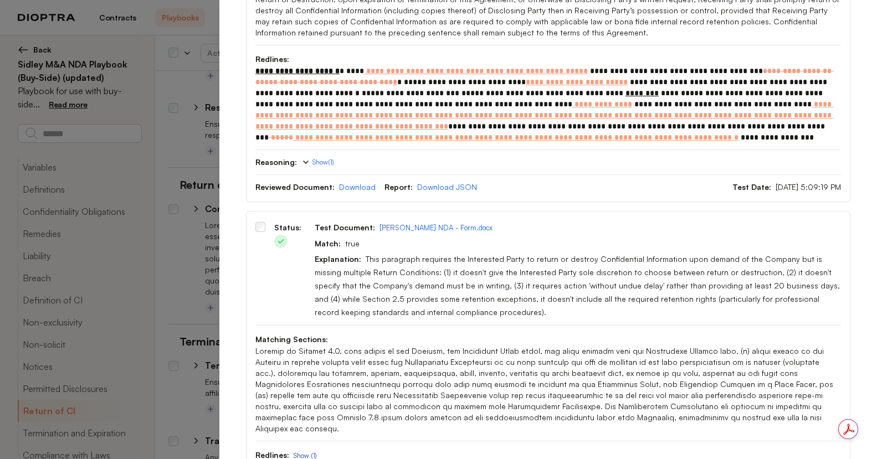
click at [307, 452] on button "Show (1)" at bounding box center [305, 456] width 23 height 9
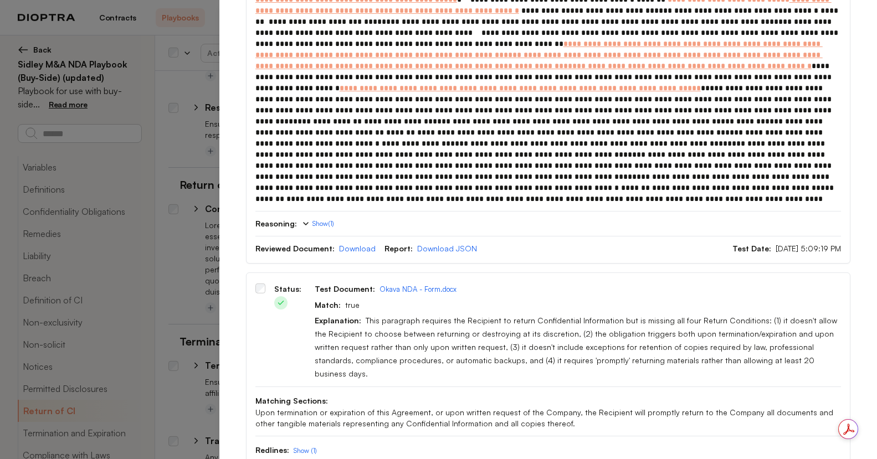
scroll to position [3432, 0]
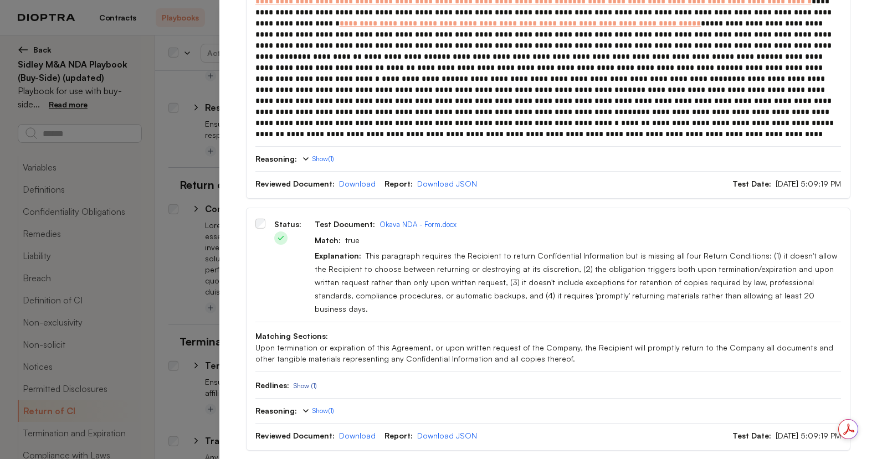
click at [304, 382] on button "Show (1)" at bounding box center [305, 386] width 23 height 9
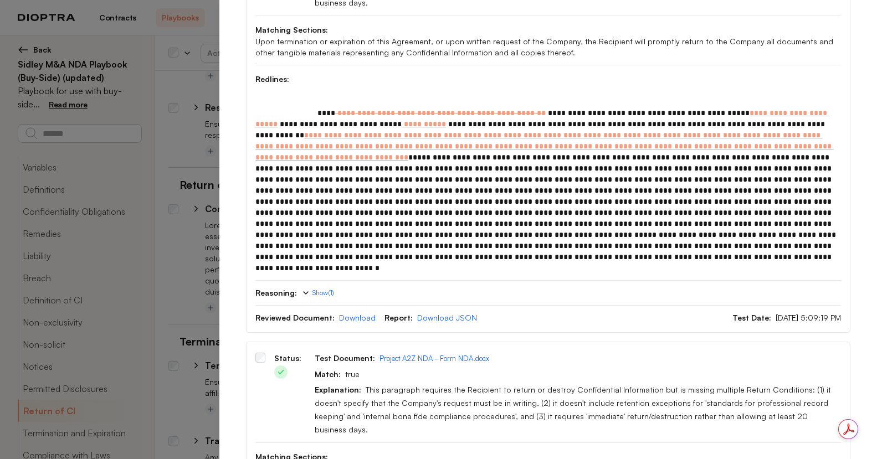
scroll to position [3739, 0]
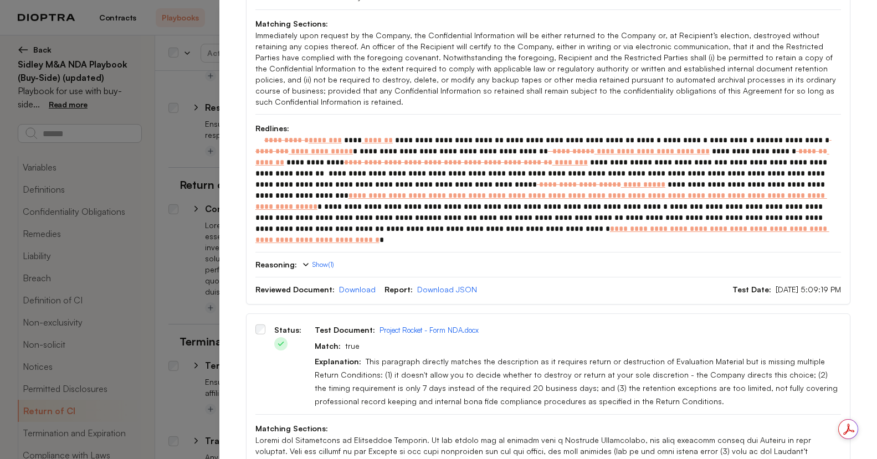
scroll to position [4172, 0]
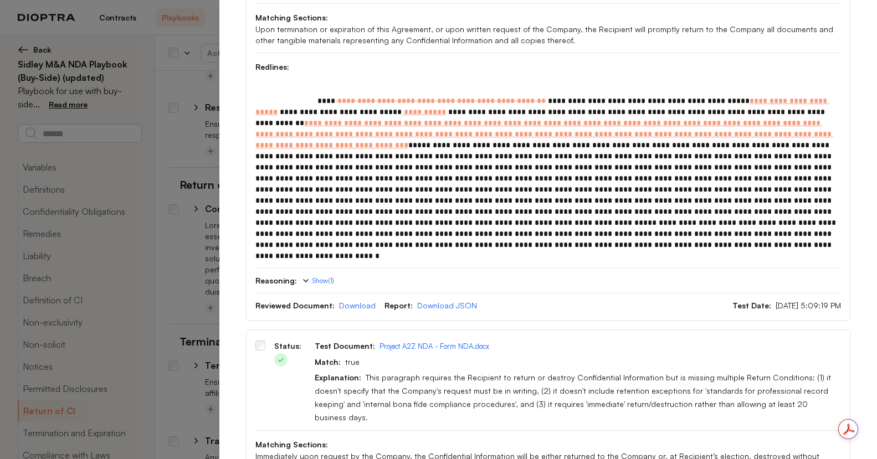
scroll to position [3396, 0]
